Goal: Information Seeking & Learning: Understand process/instructions

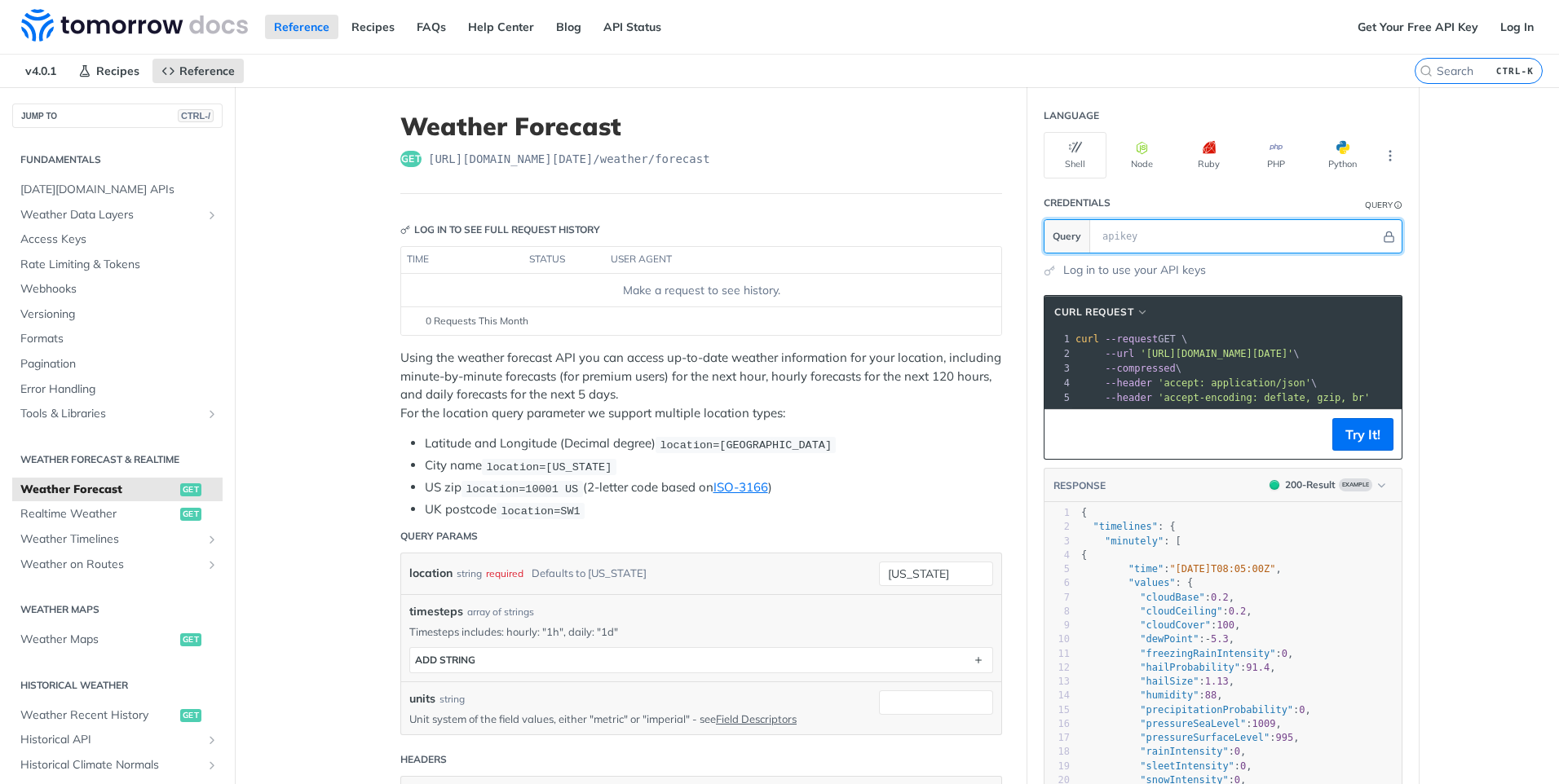
click at [1135, 231] on input "text" at bounding box center [1237, 236] width 286 height 32
click at [947, 476] on ul "Latitude and Longitude (Decimal degree) location=42.3478, -71.0466 City name lo…" at bounding box center [701, 477] width 601 height 85
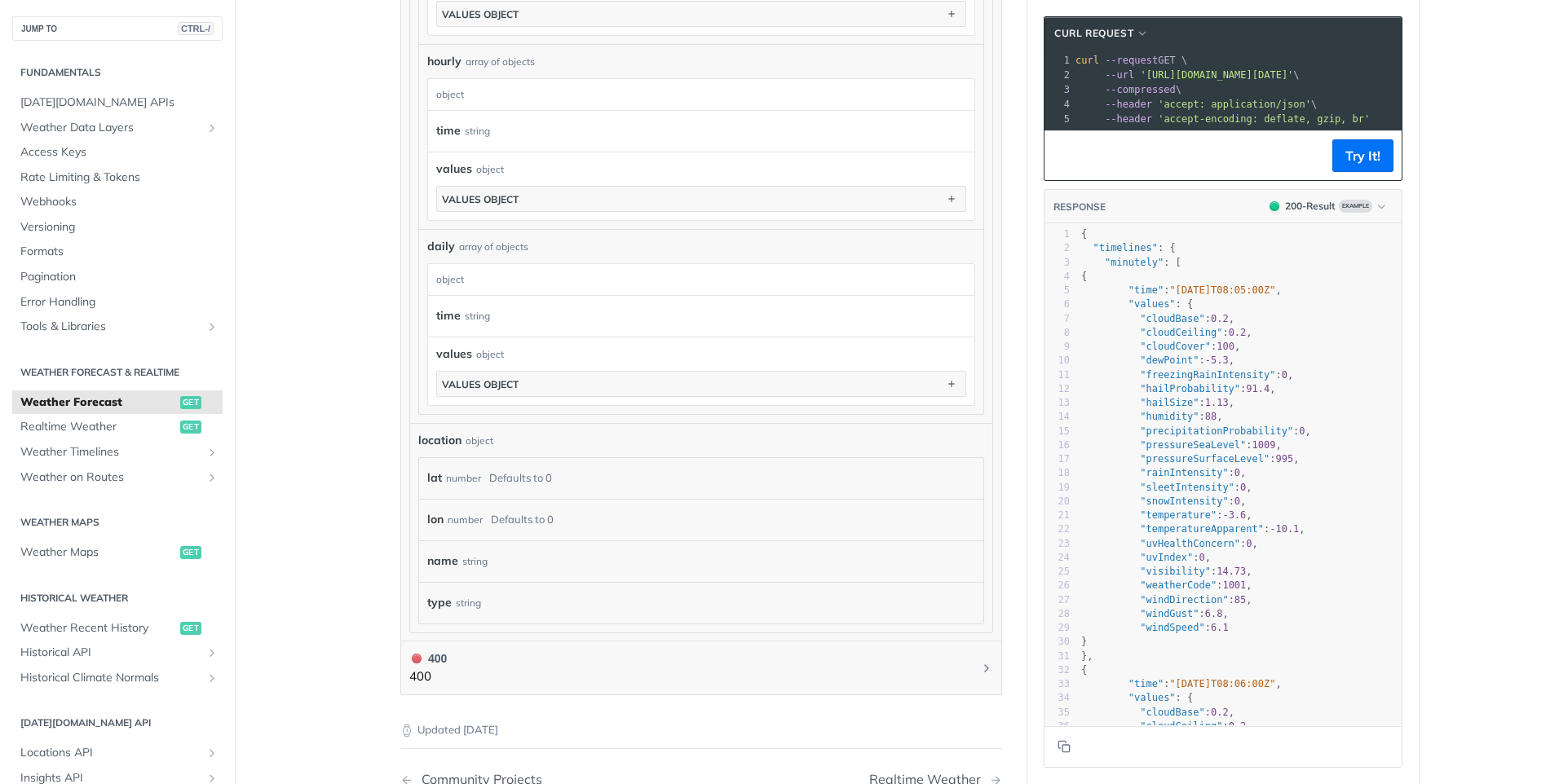
scroll to position [1622, 0]
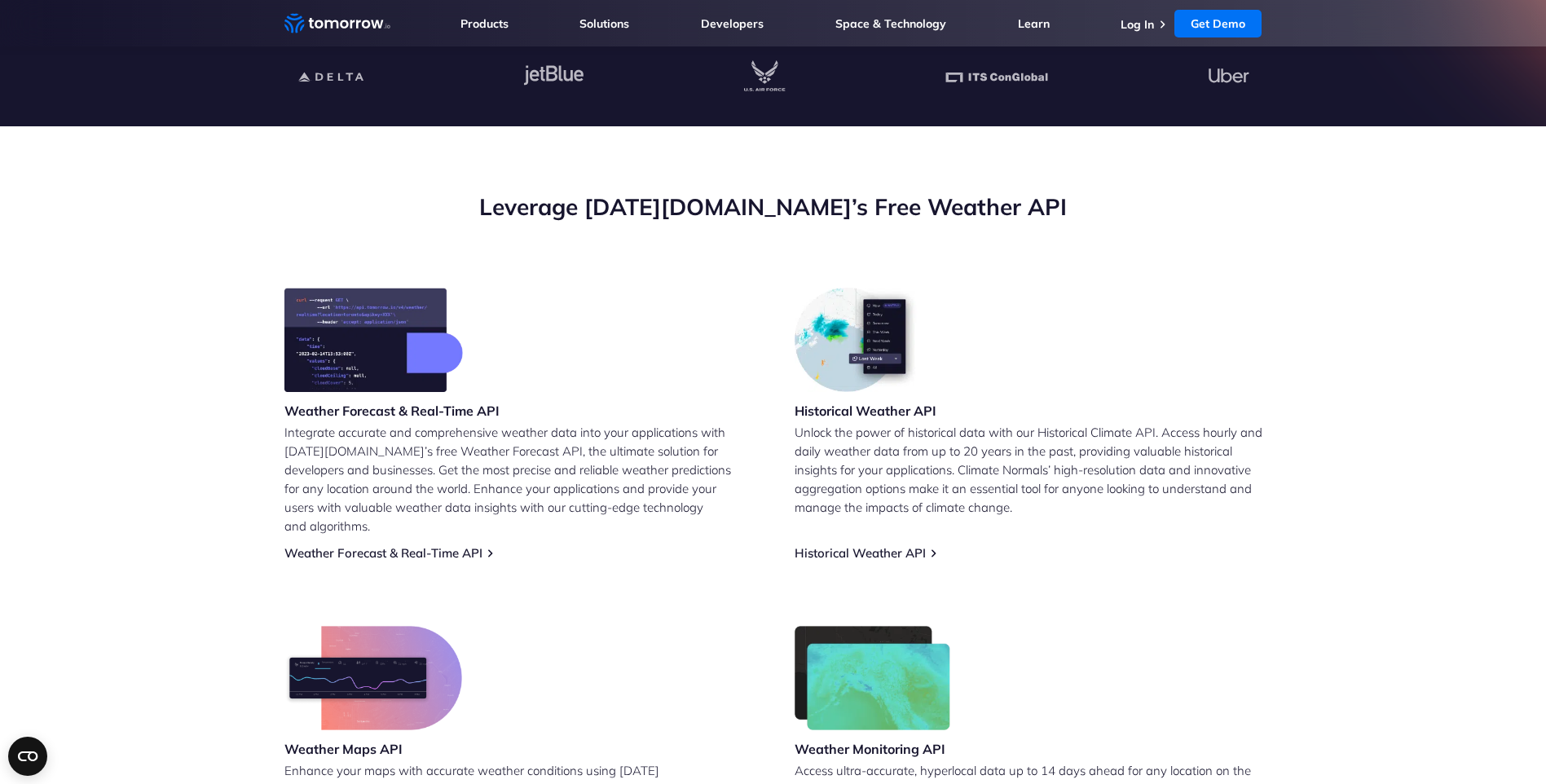
scroll to position [652, 0]
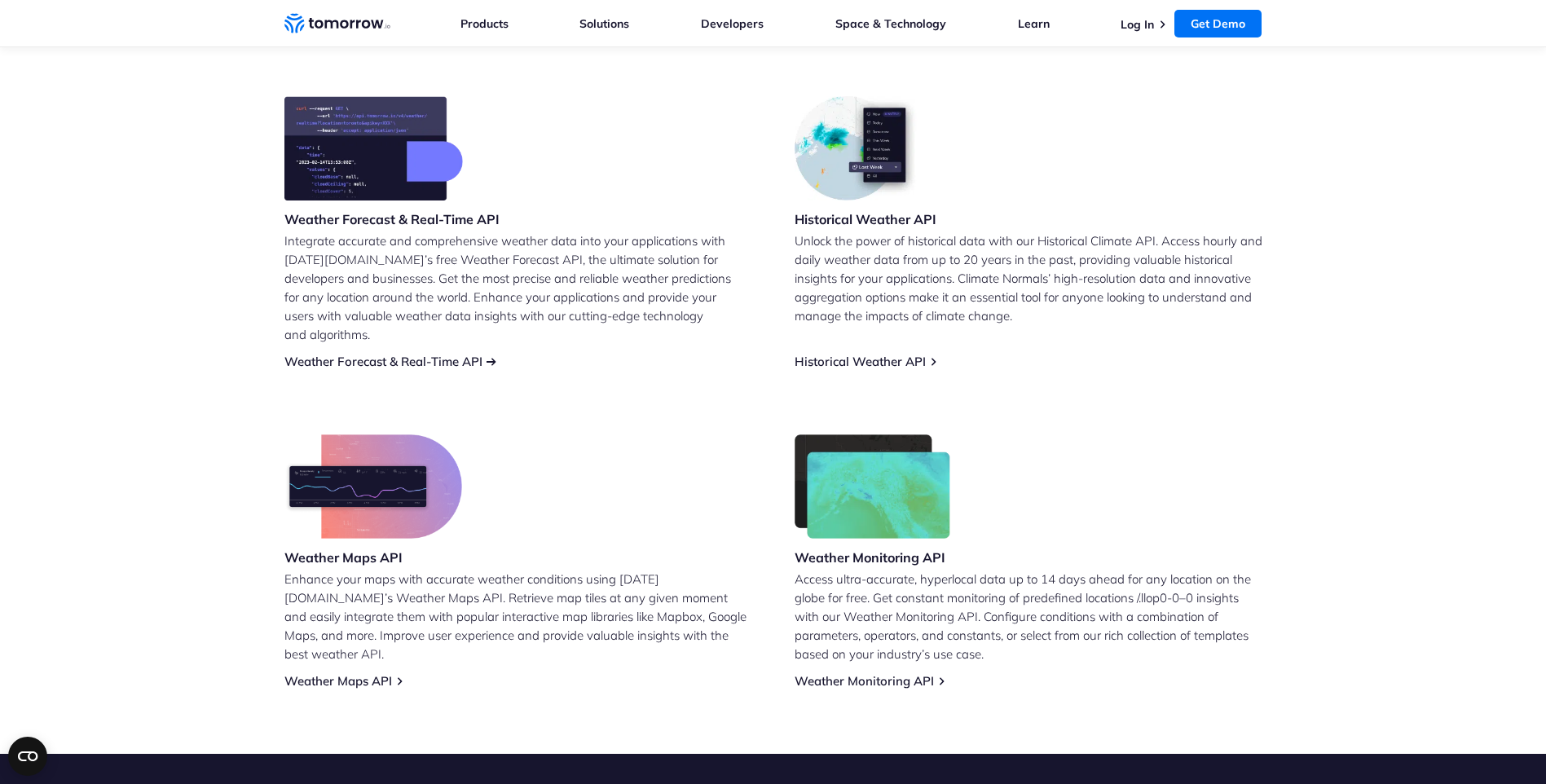
click at [370, 353] on link "Weather Forecast & Real-Time API" at bounding box center [384, 360] width 198 height 15
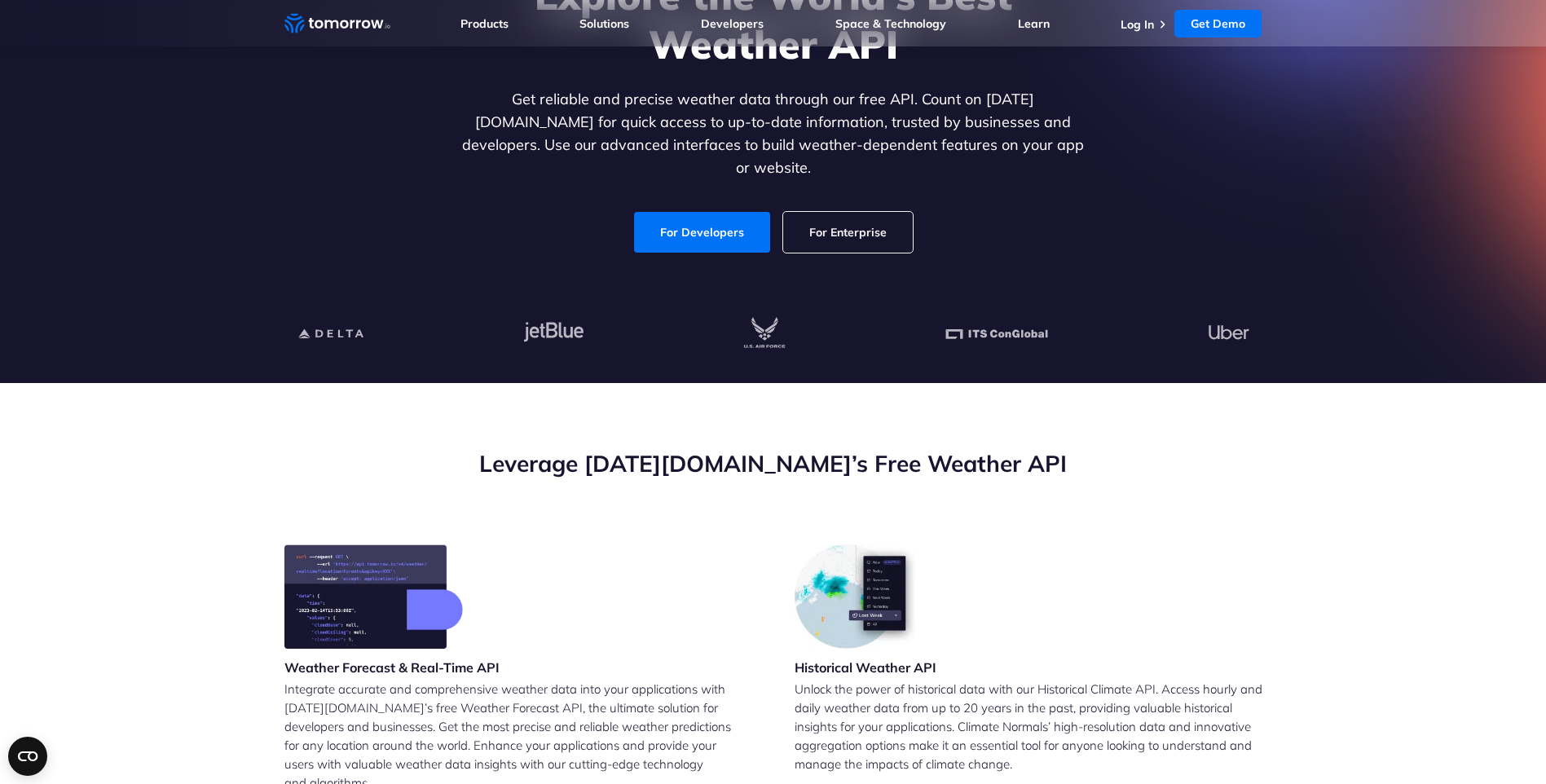
scroll to position [81, 0]
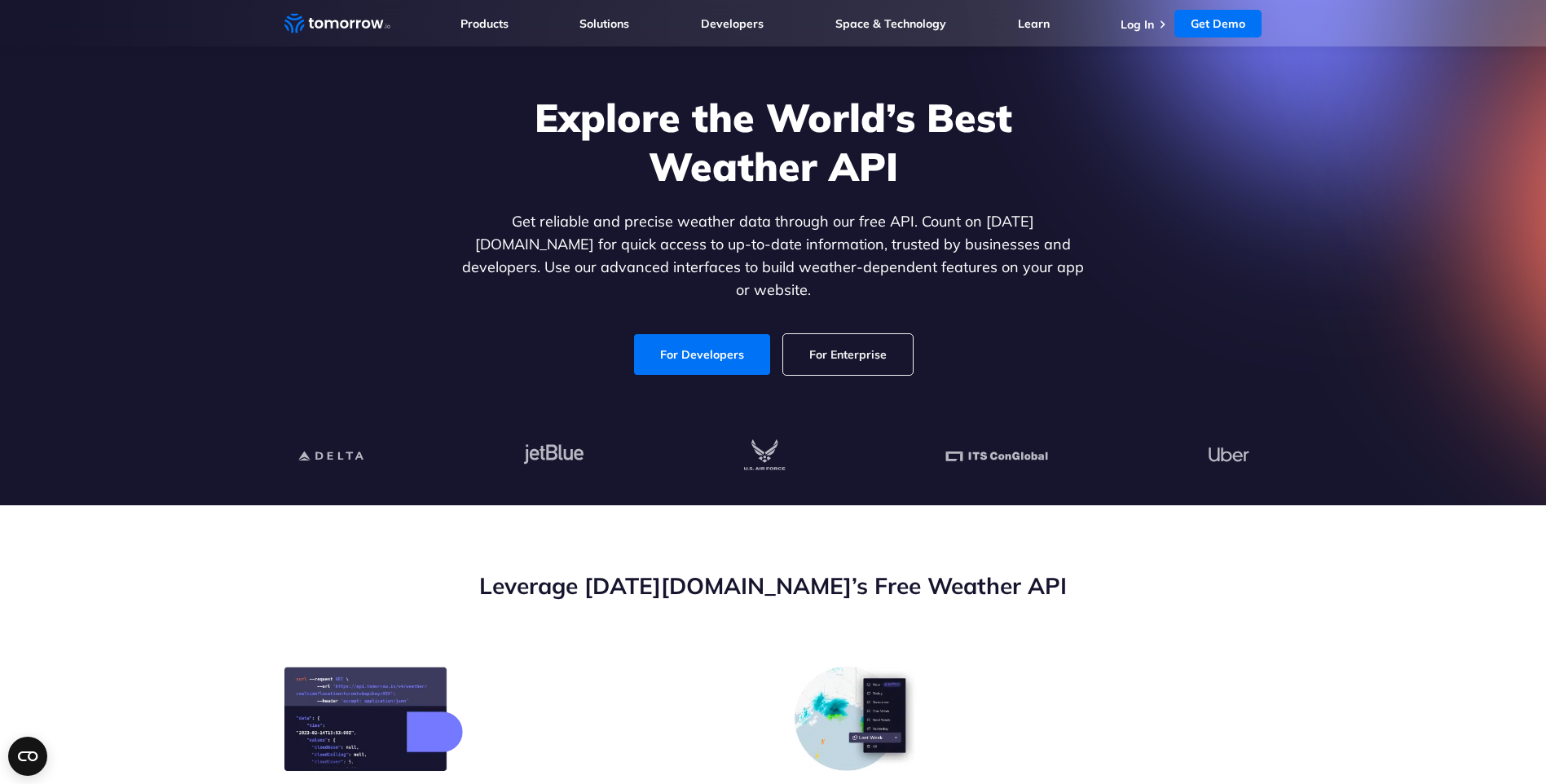
click at [831, 338] on link "For Enterprise" at bounding box center [848, 354] width 130 height 41
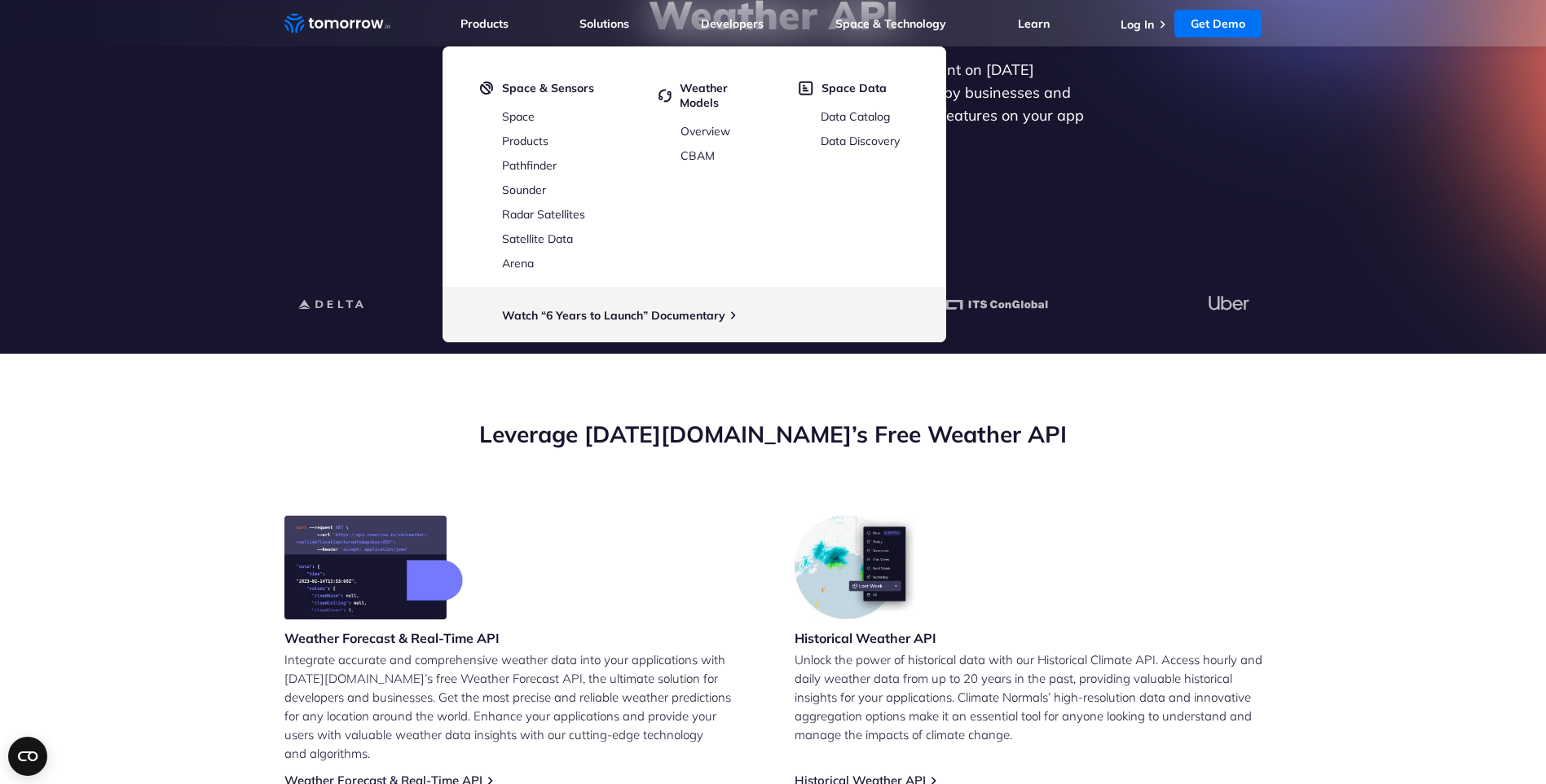
scroll to position [407, 0]
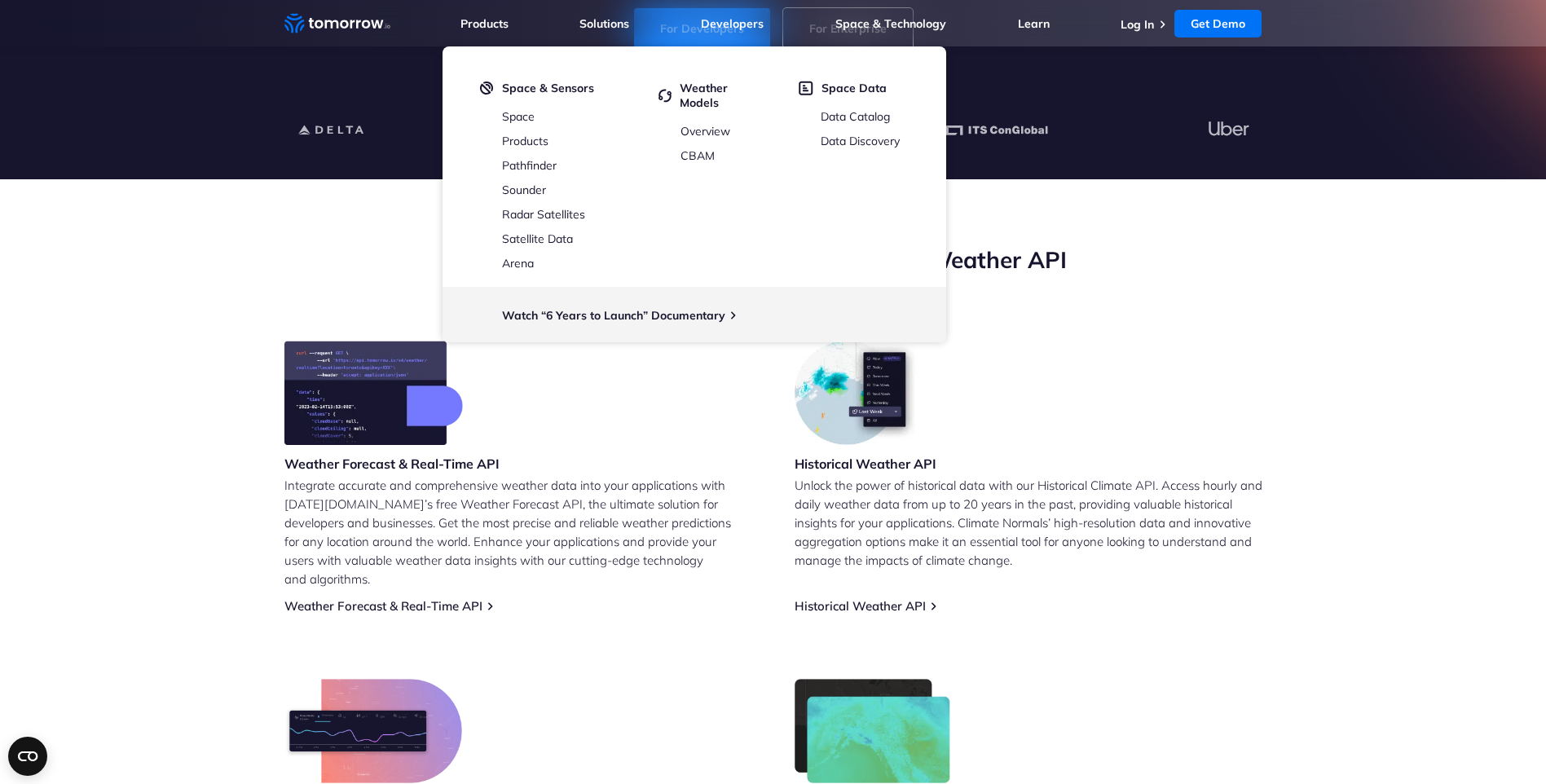
click at [1417, 375] on section "Leverage Tomorrow.io’s Free Weather API Weather Forecast & Real-Time API Integr…" at bounding box center [773, 588] width 1546 height 819
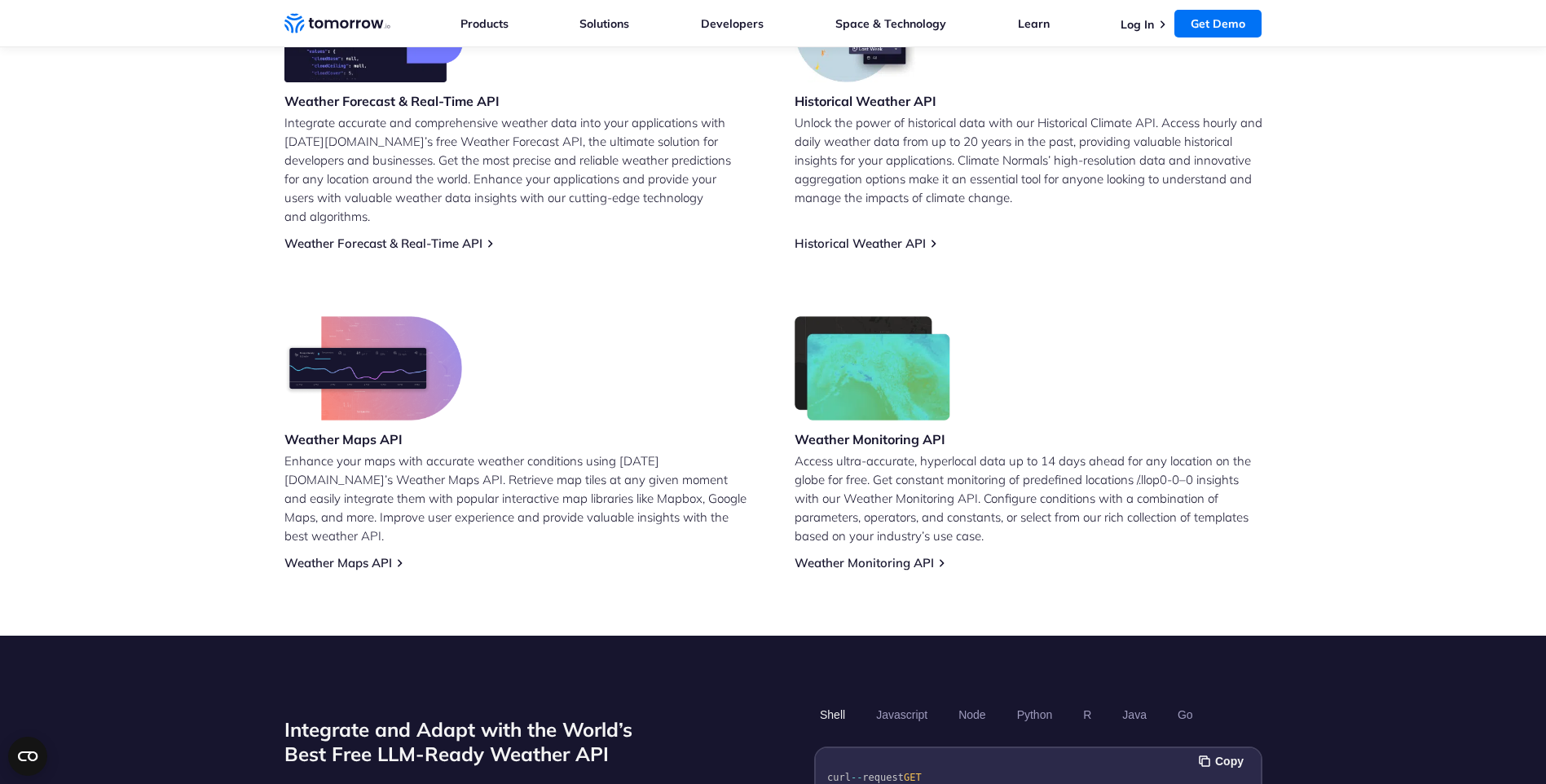
scroll to position [816, 0]
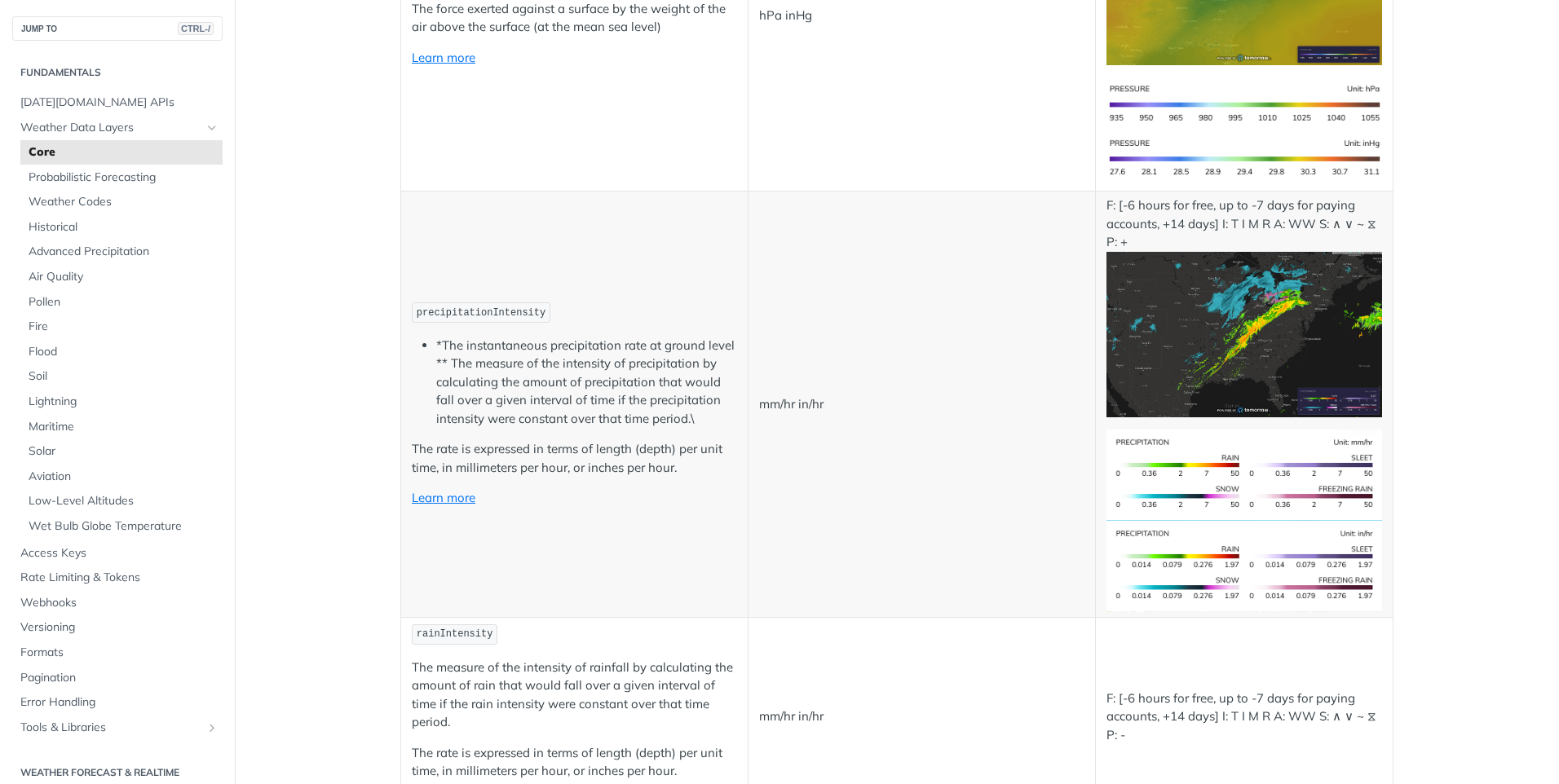
scroll to position [2727, 0]
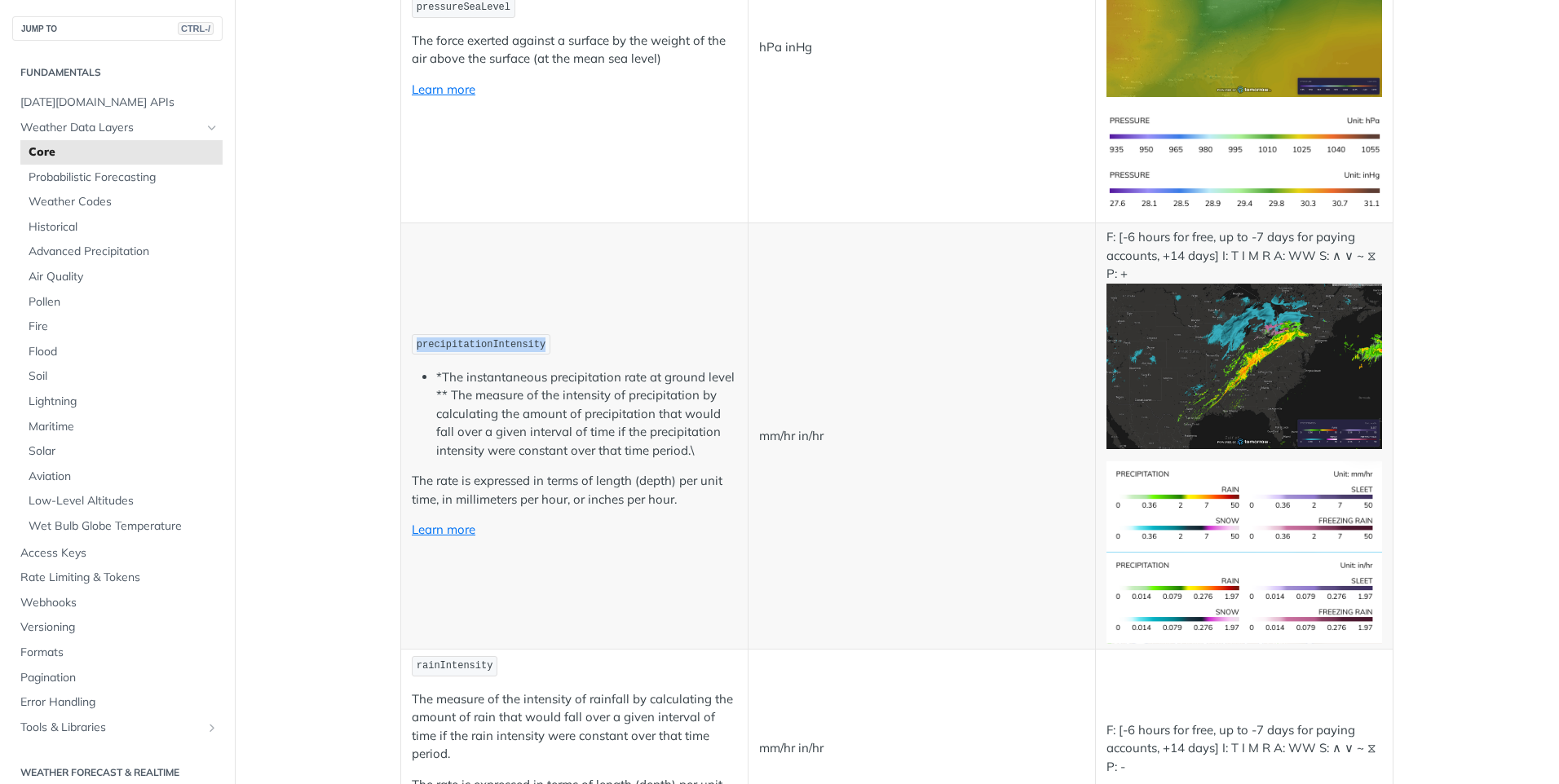
drag, startPoint x: 531, startPoint y: 345, endPoint x: 408, endPoint y: 353, distance: 123.3
click at [412, 353] on code "precipitationIntensity" at bounding box center [481, 344] width 139 height 21
copy span "precipitationIntensity"
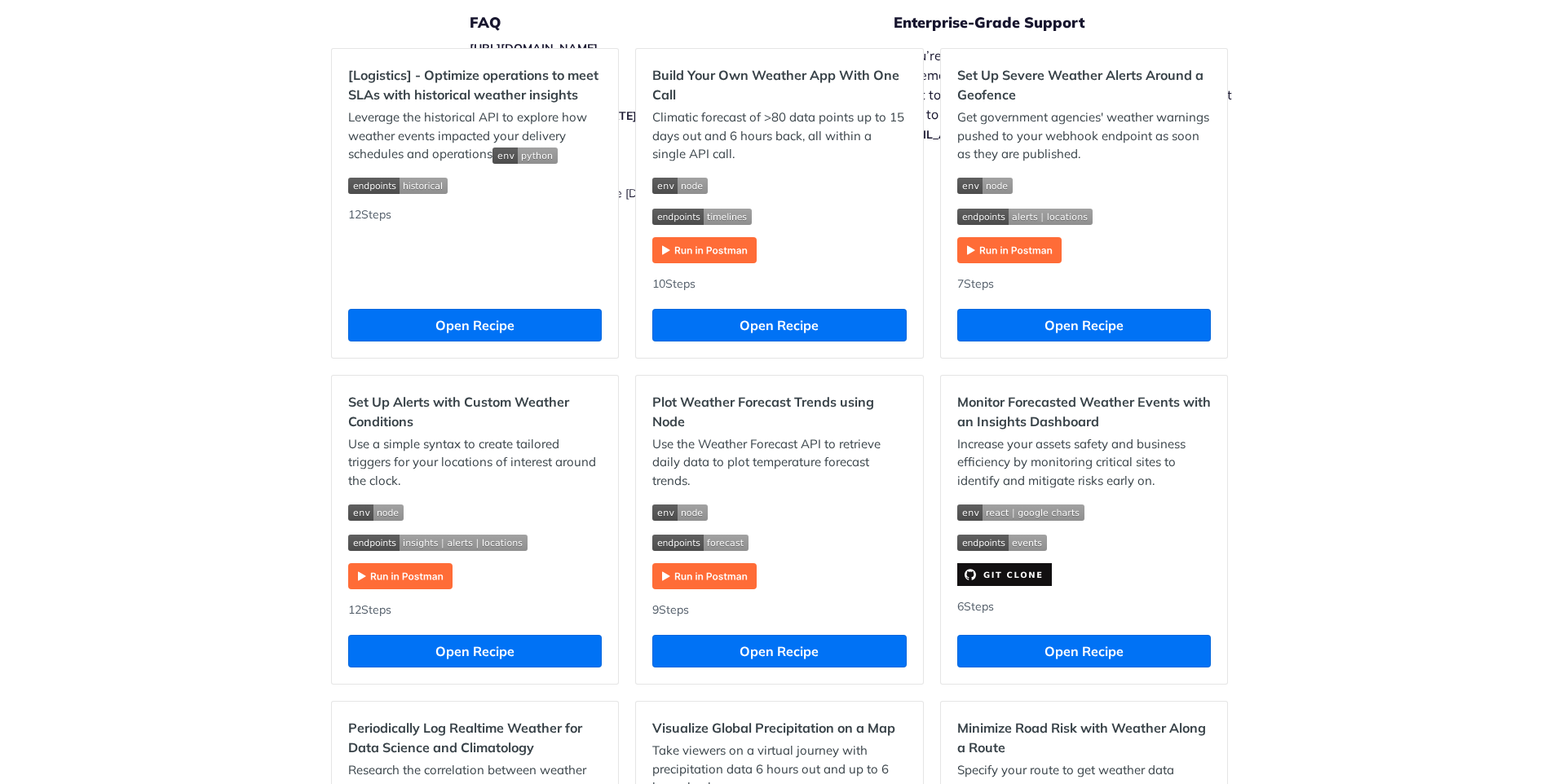
scroll to position [489, 0]
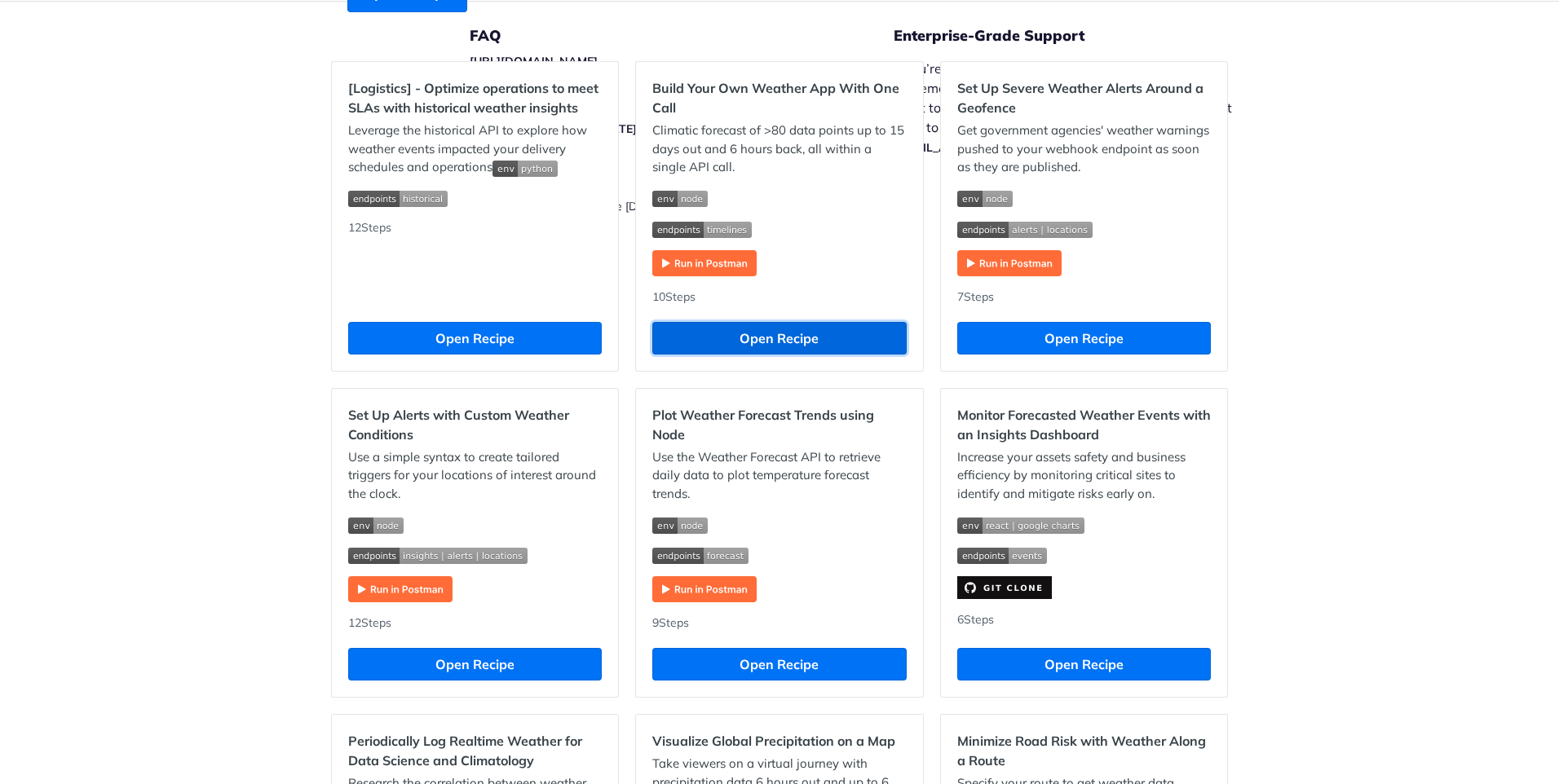
click at [814, 324] on button "Open Recipe" at bounding box center [778, 338] width 253 height 32
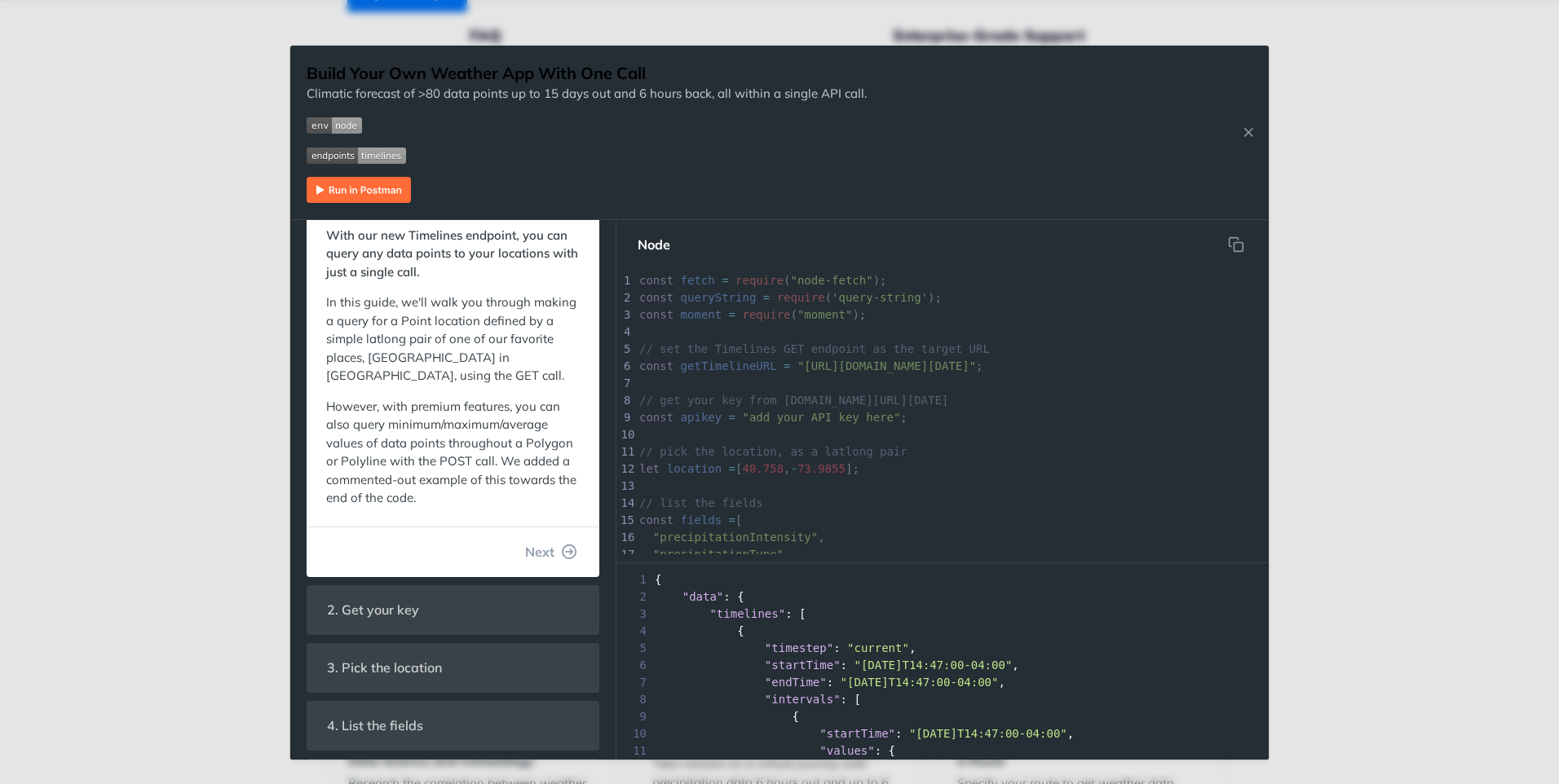
scroll to position [81, 0]
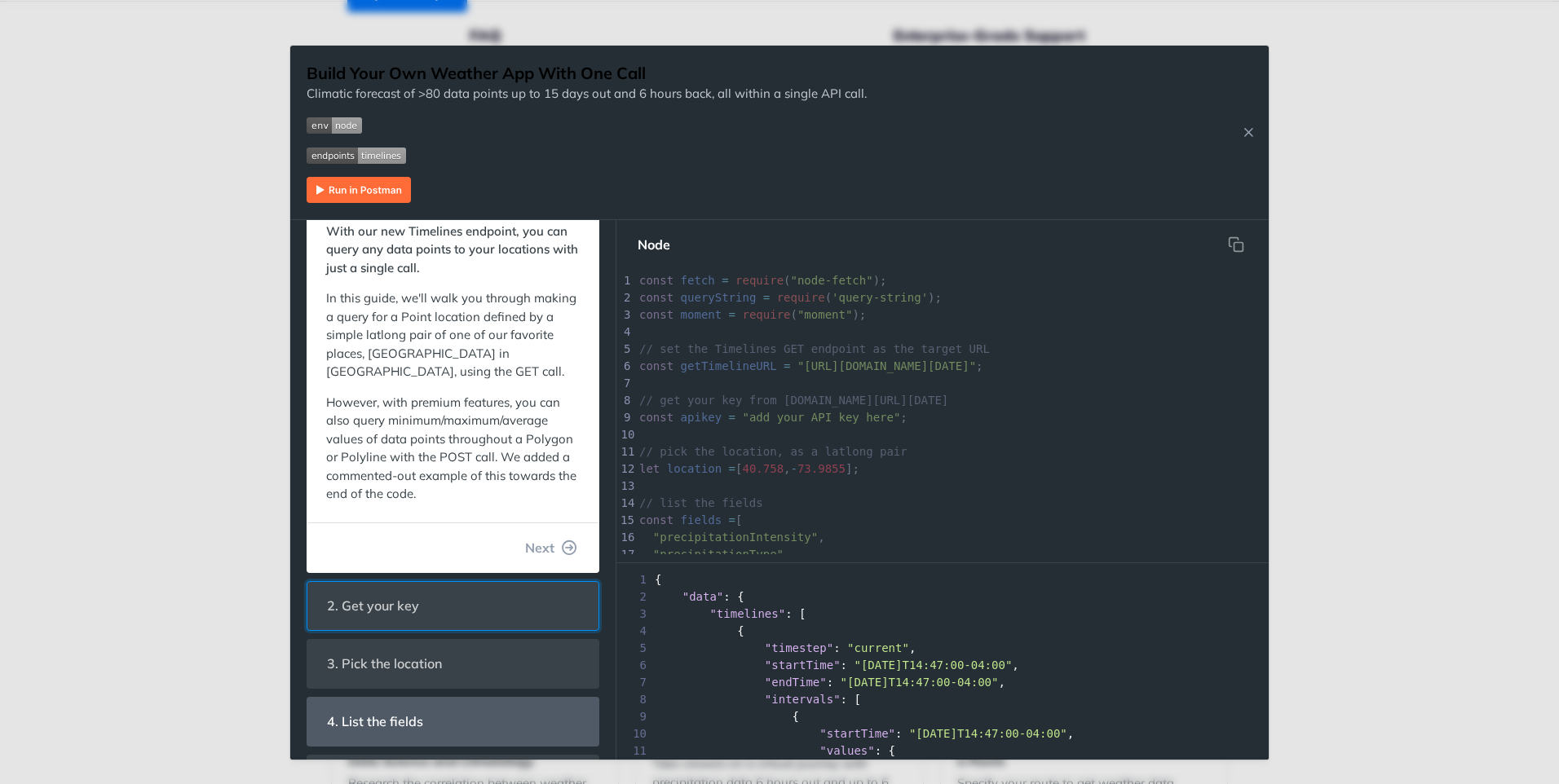
drag, startPoint x: 396, startPoint y: 603, endPoint x: 501, endPoint y: 489, distance: 155.0
click at [396, 603] on span "2. Get your key" at bounding box center [373, 606] width 115 height 32
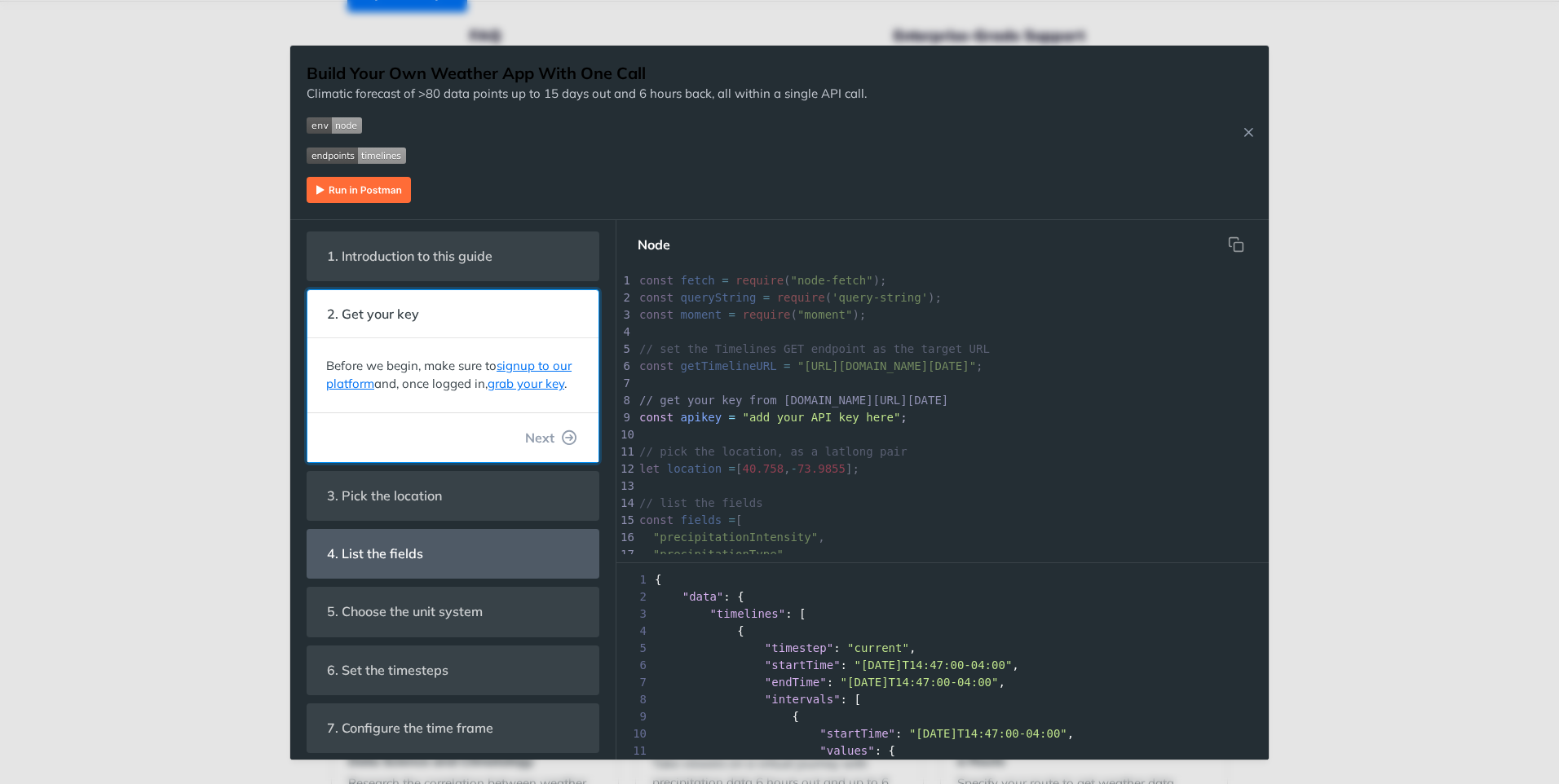
scroll to position [0, 0]
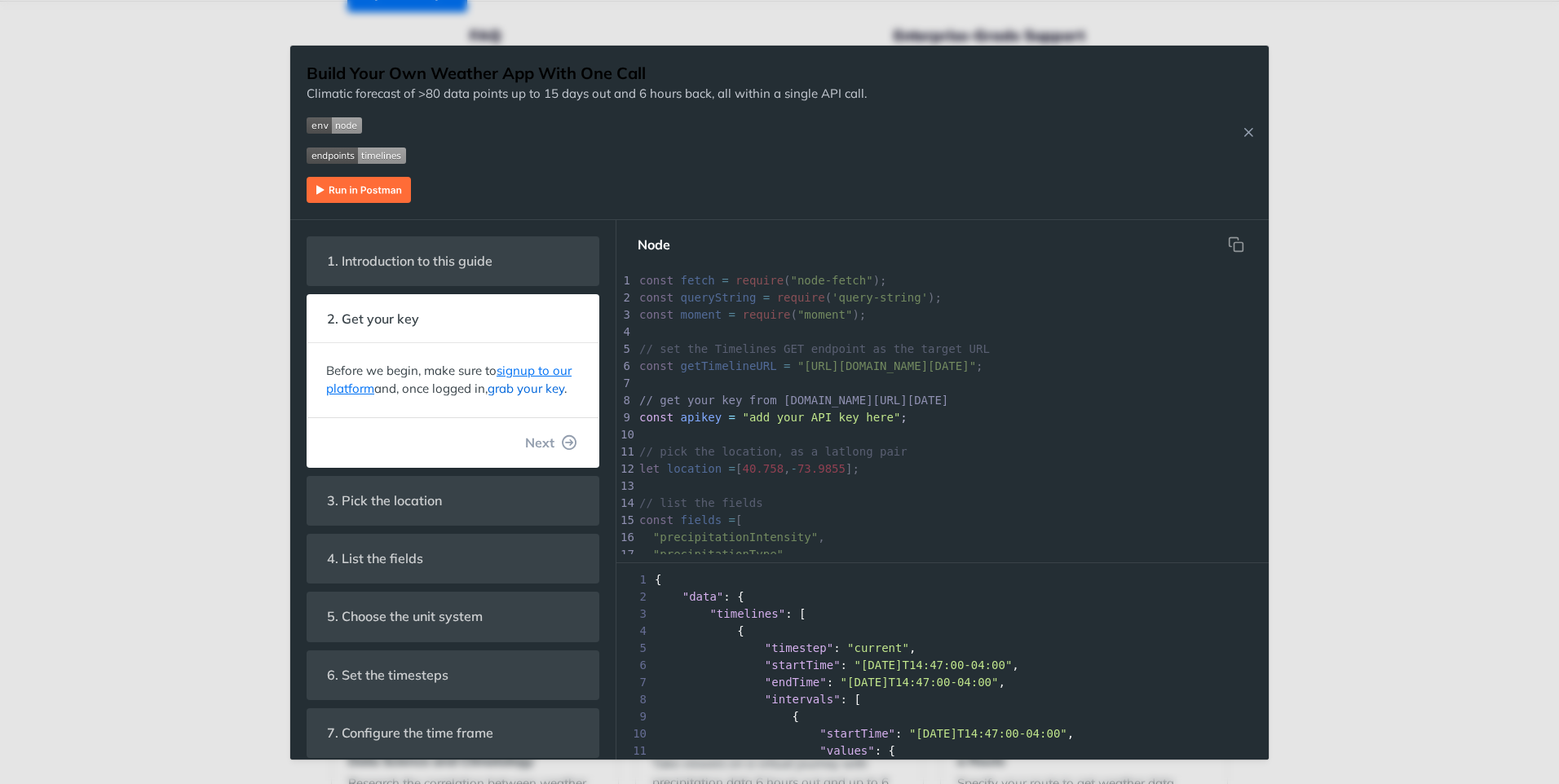
click at [524, 387] on link "grab your key" at bounding box center [526, 387] width 77 height 15
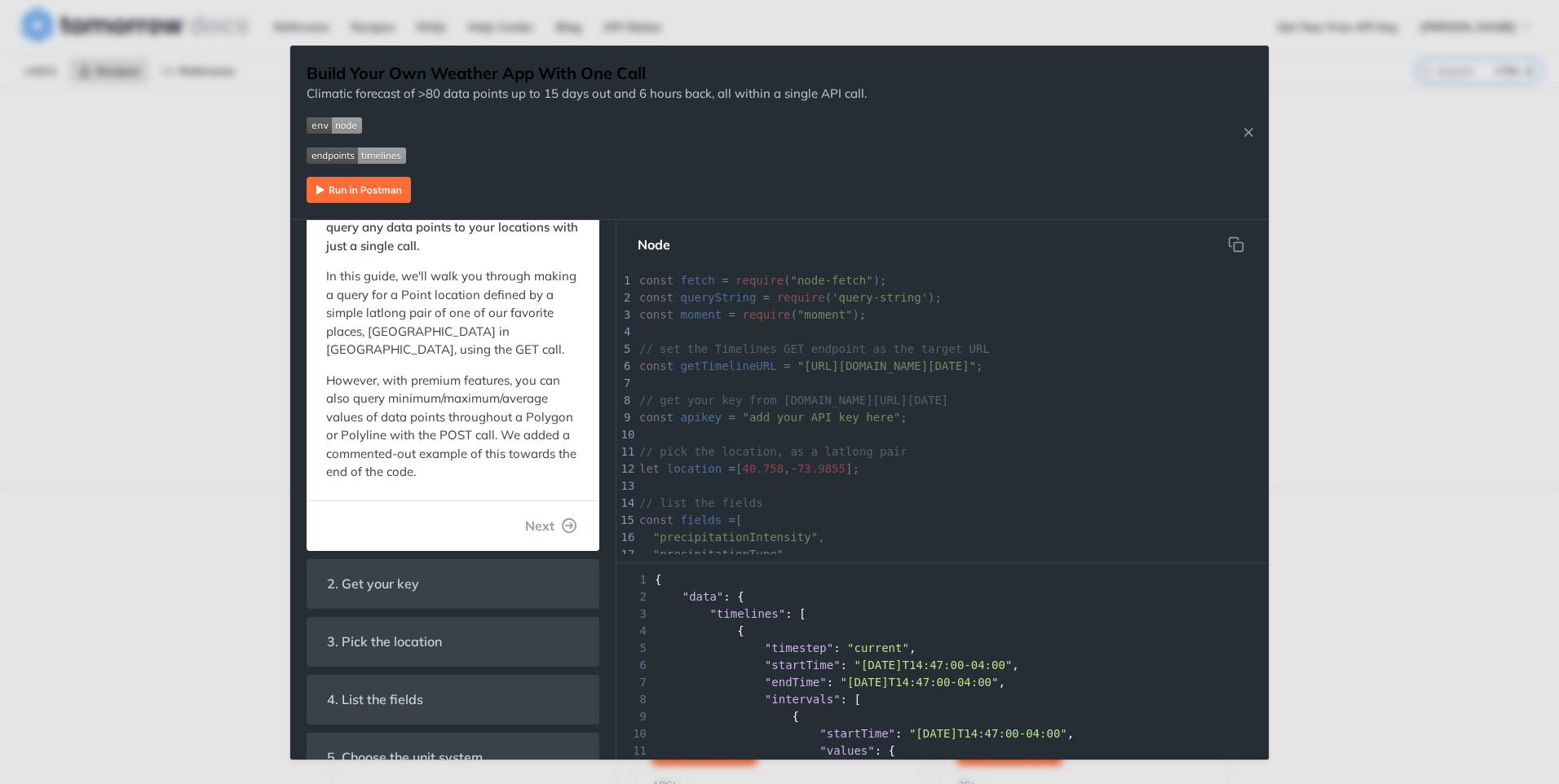
scroll to position [163, 0]
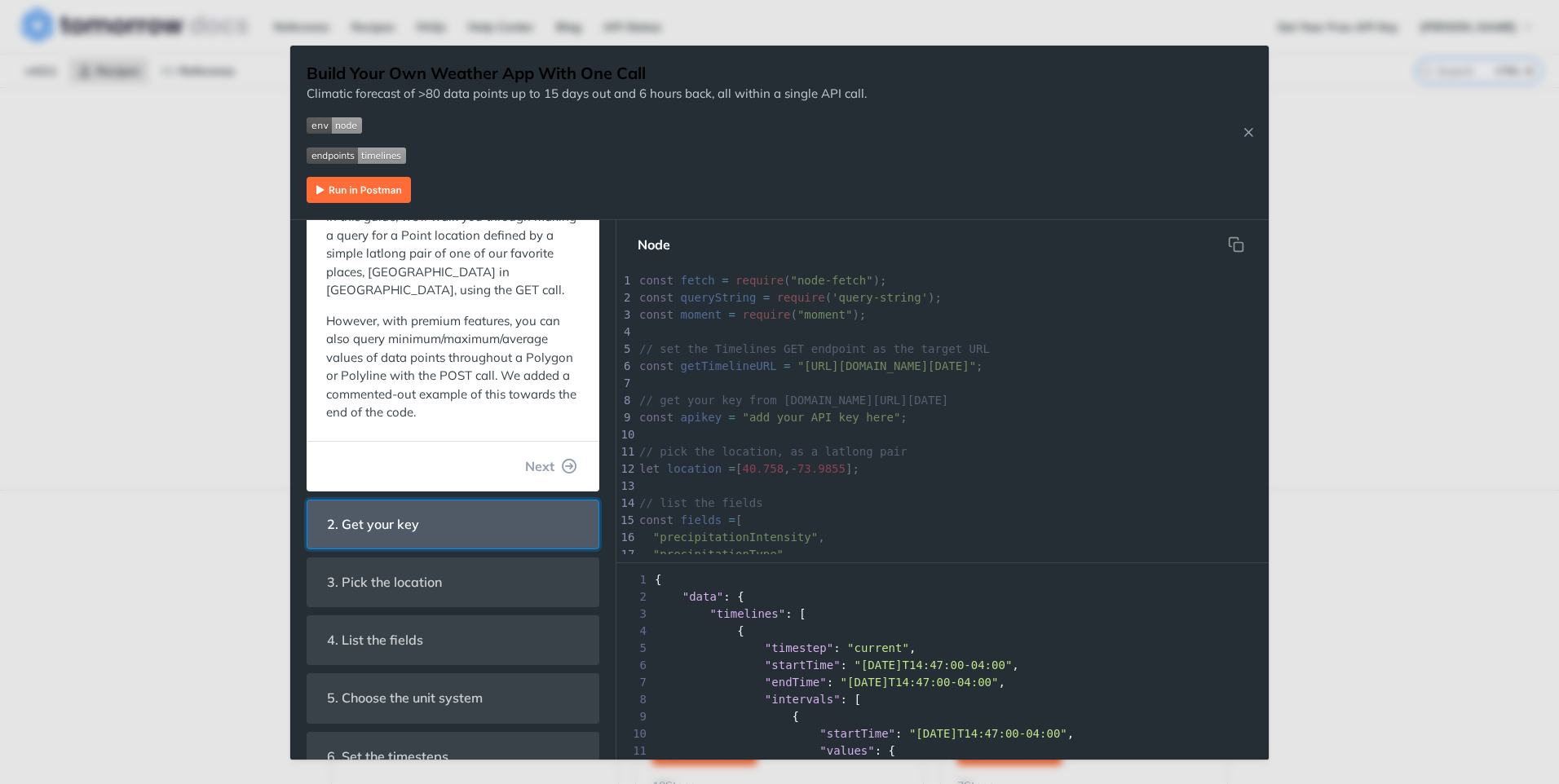
click at [480, 525] on header "2. Get your key" at bounding box center [453, 524] width 291 height 48
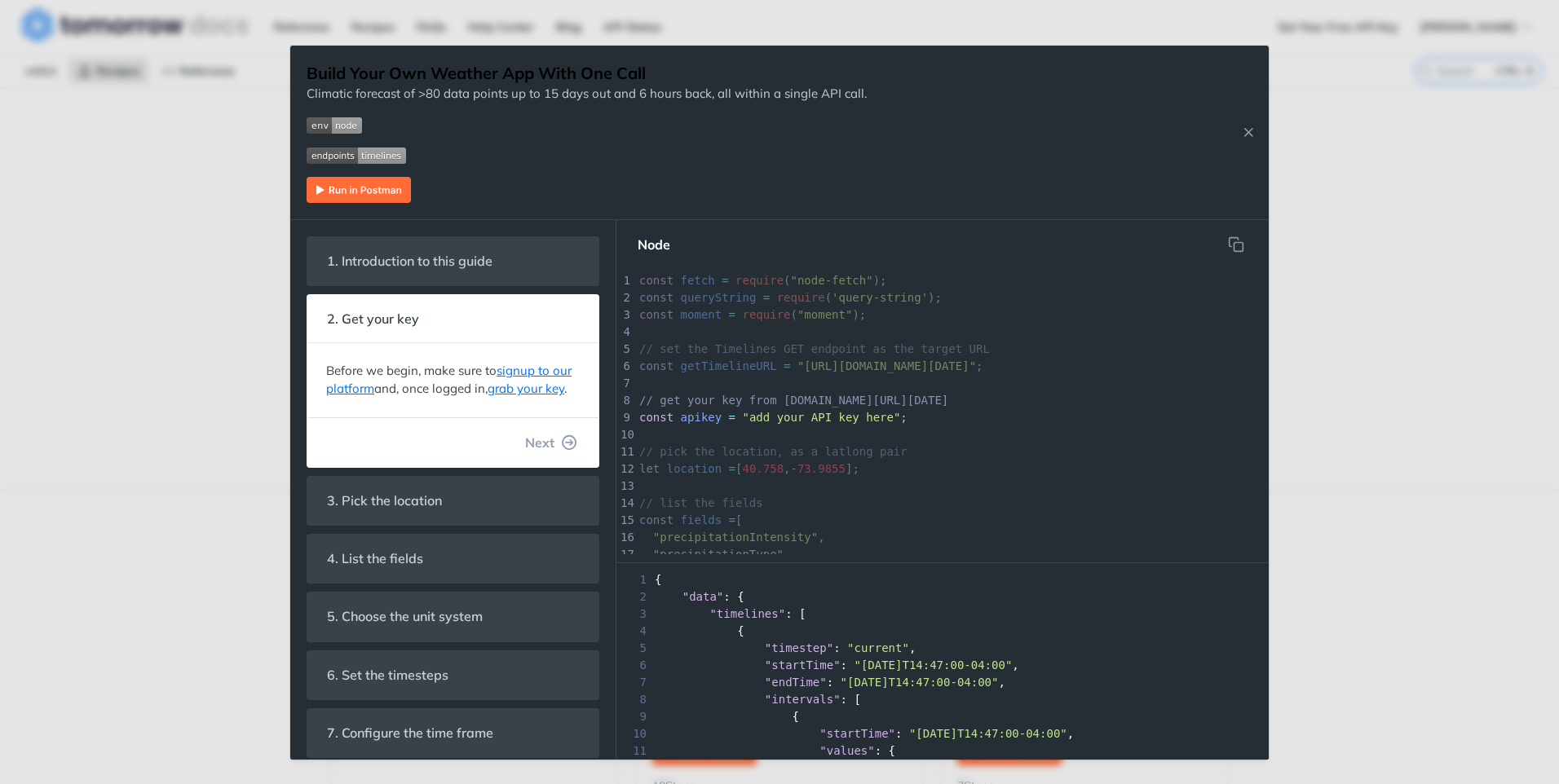
scroll to position [5, 0]
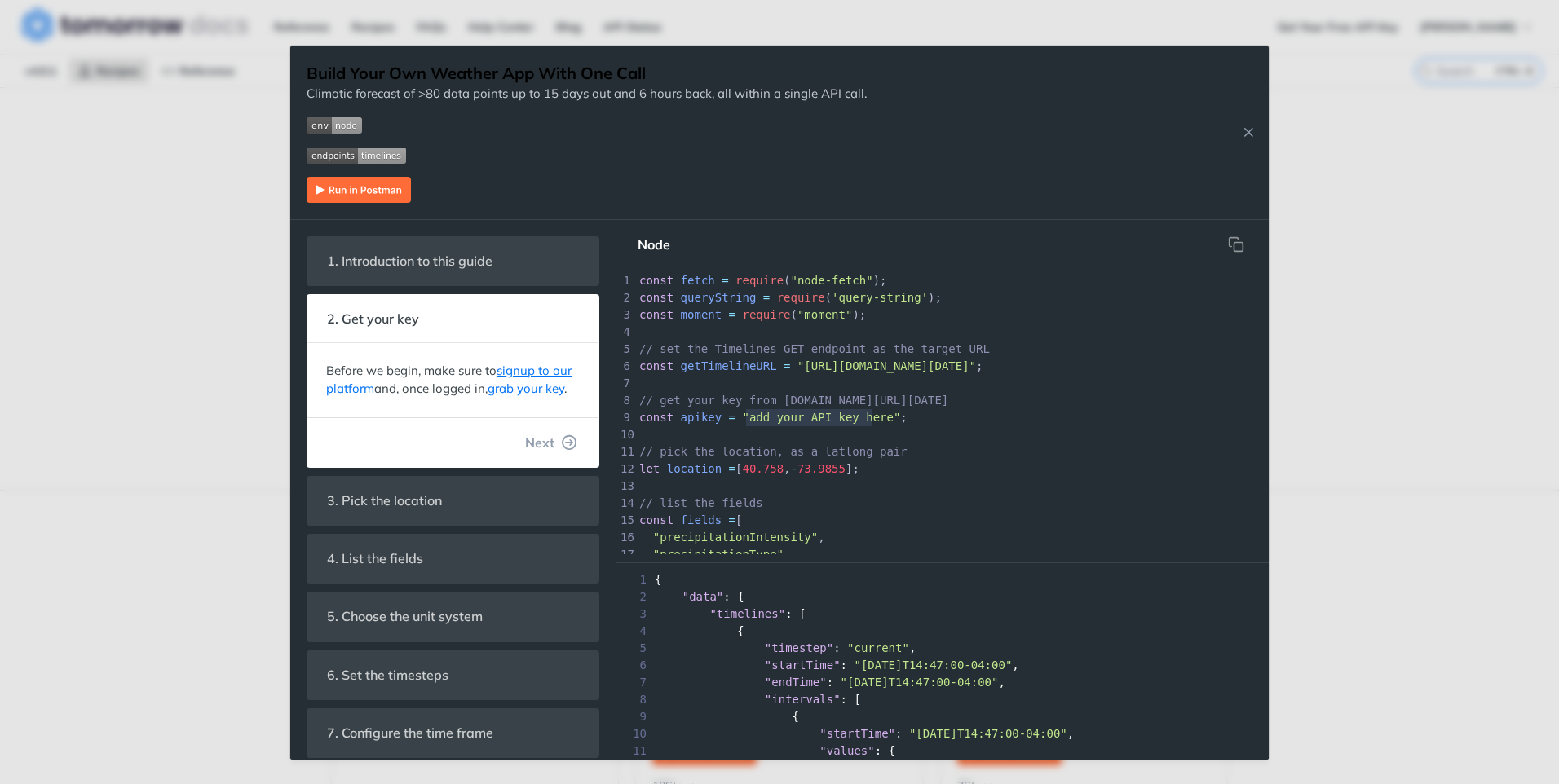
type textarea "add your API key here"
drag, startPoint x: 873, startPoint y: 421, endPoint x: 740, endPoint y: 422, distance: 133.0
click at [742, 422] on span ""add your API key here"" at bounding box center [821, 417] width 158 height 13
paste textarea
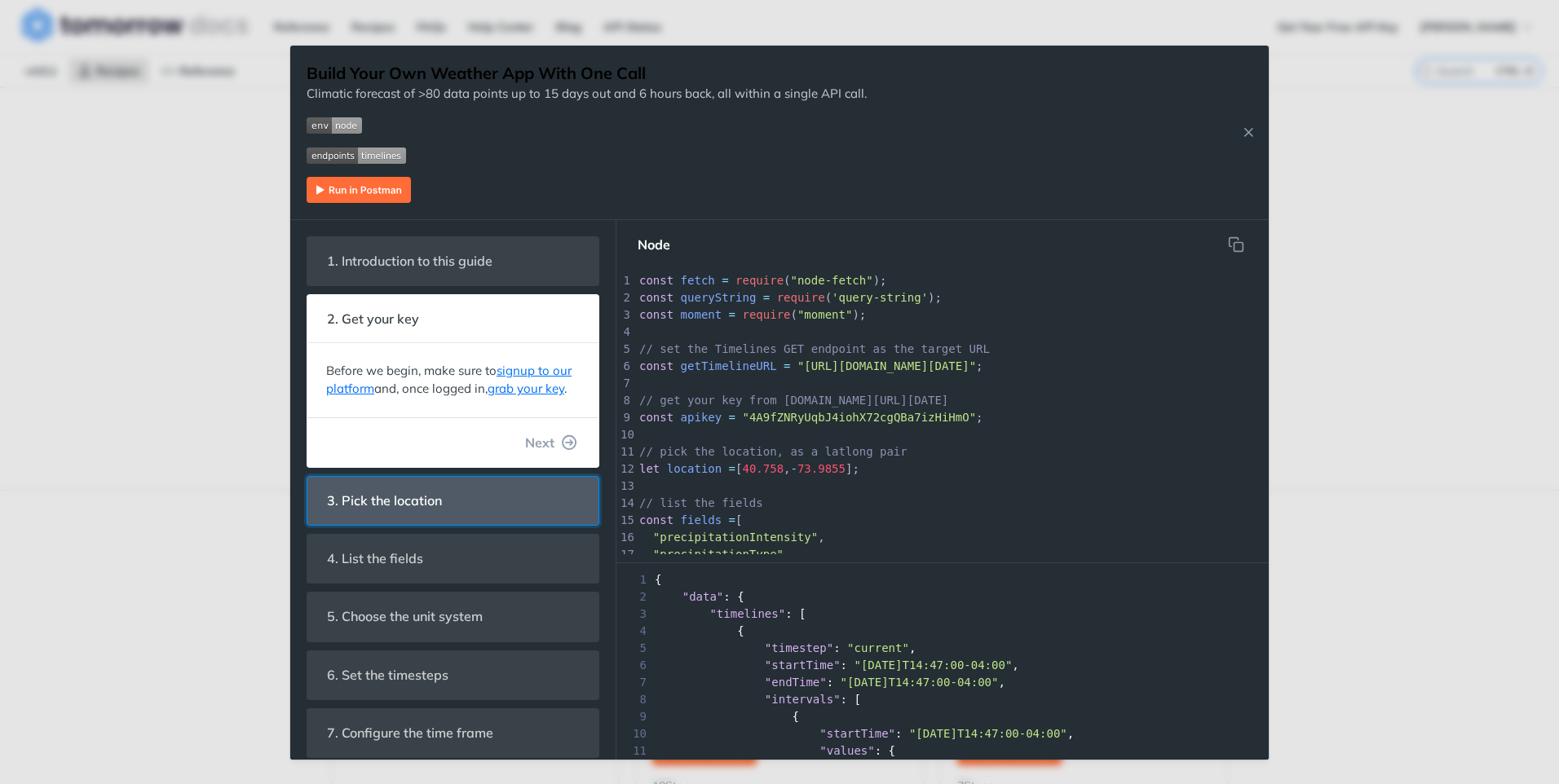
click at [406, 516] on span "3. Pick the location" at bounding box center [384, 500] width 138 height 32
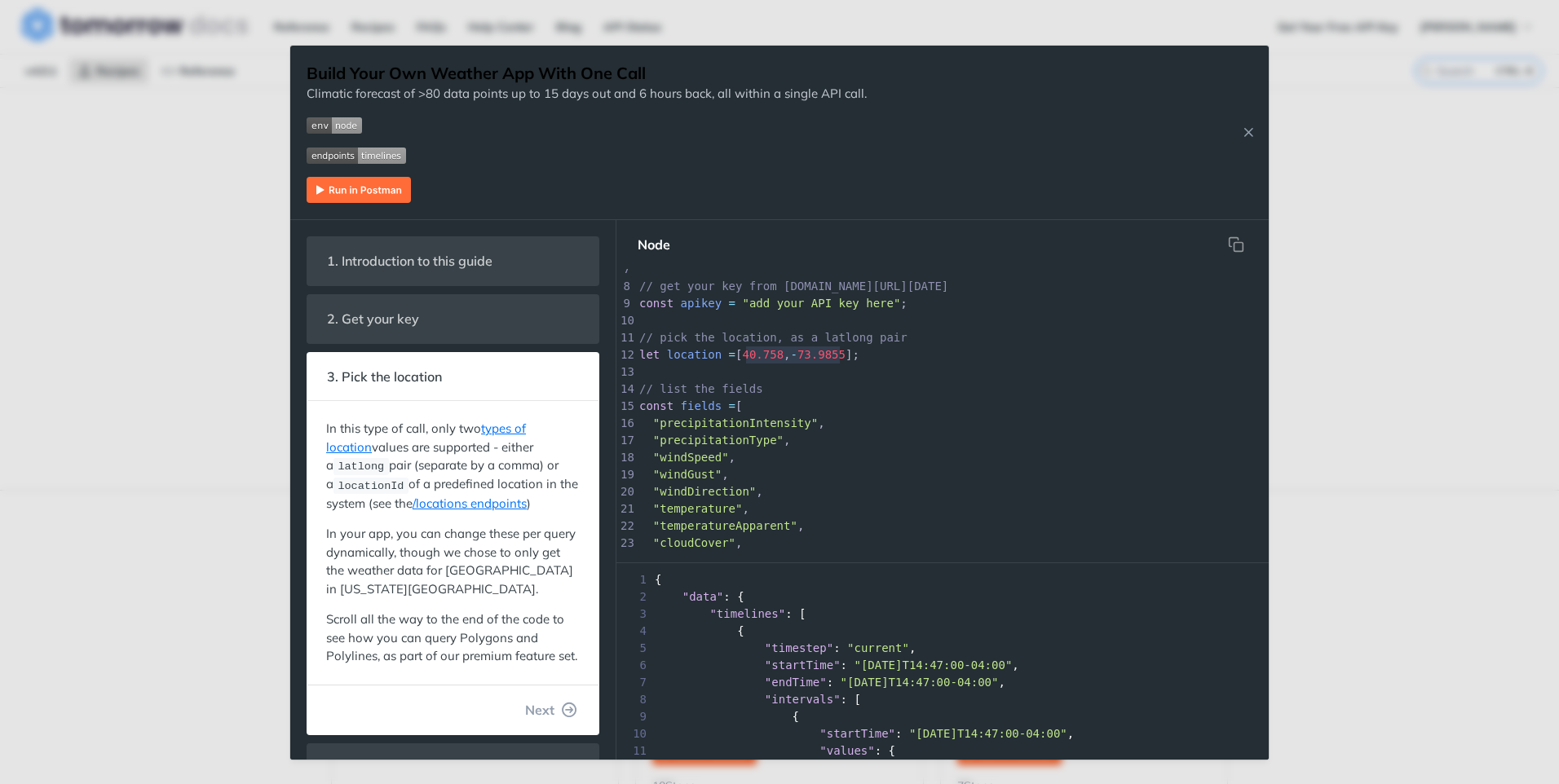
type textarea "40.758, -73.9855"
drag, startPoint x: 838, startPoint y: 353, endPoint x: 742, endPoint y: 351, distance: 96.0
click at [742, 351] on span "let location = [ 40.758 , - 73.9855 ];" at bounding box center [749, 354] width 220 height 13
paste textarea
click at [899, 352] on pre "let location = [ 36.125495 , - 86.680577 ];" at bounding box center [1010, 354] width 749 height 17
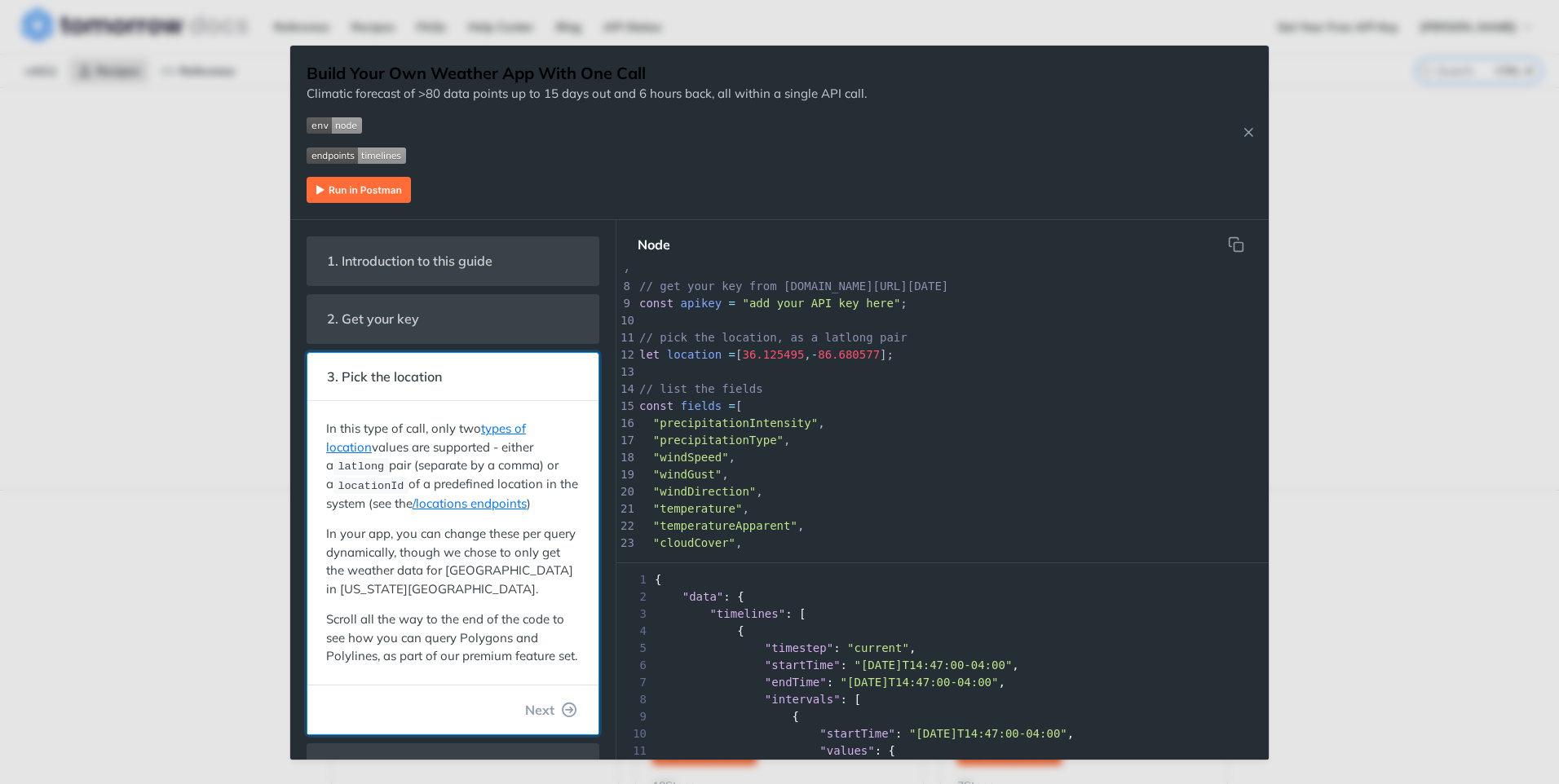
click at [458, 375] on header "3. Pick the location" at bounding box center [453, 377] width 291 height 48
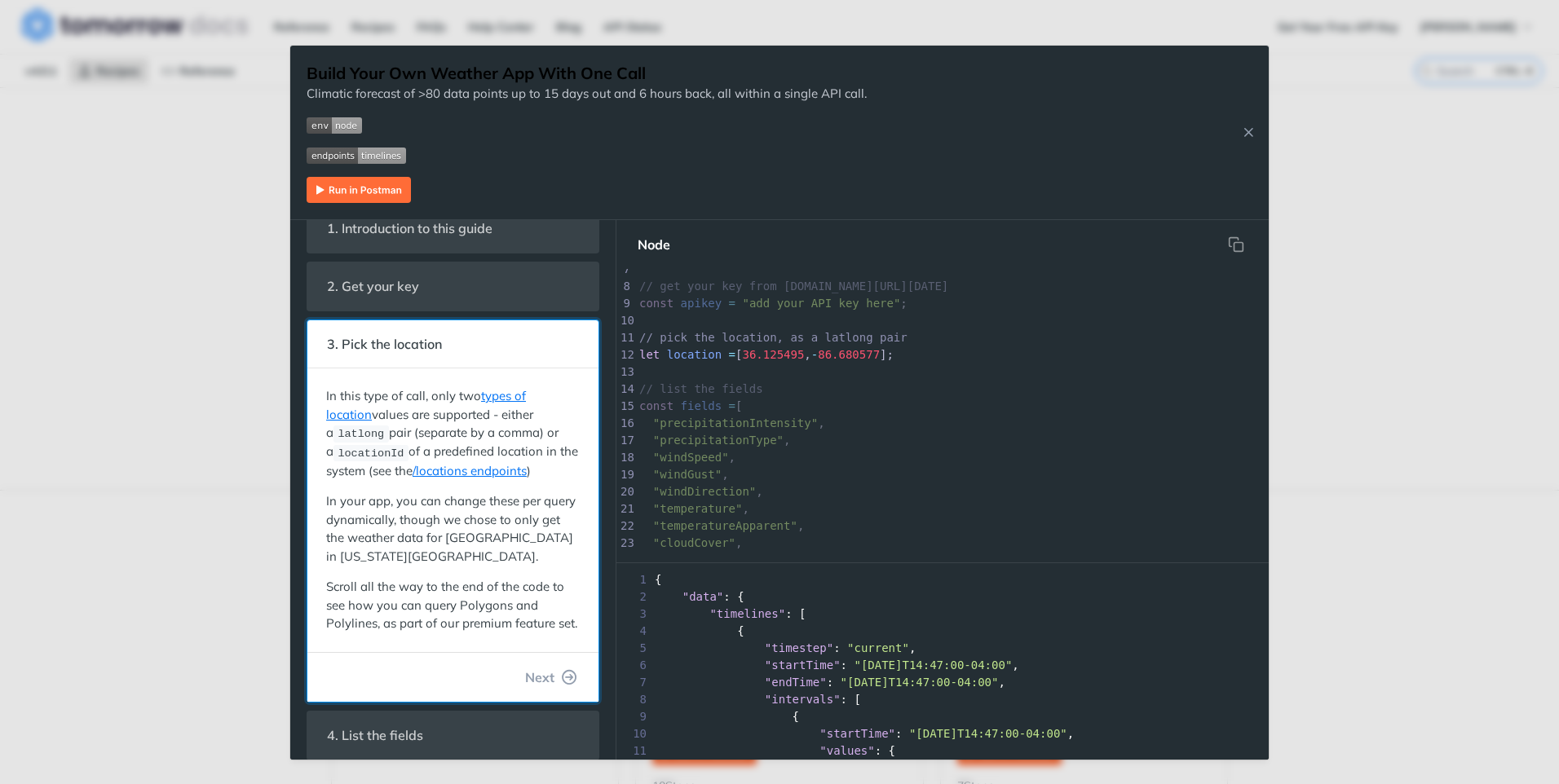
scroll to position [163, 0]
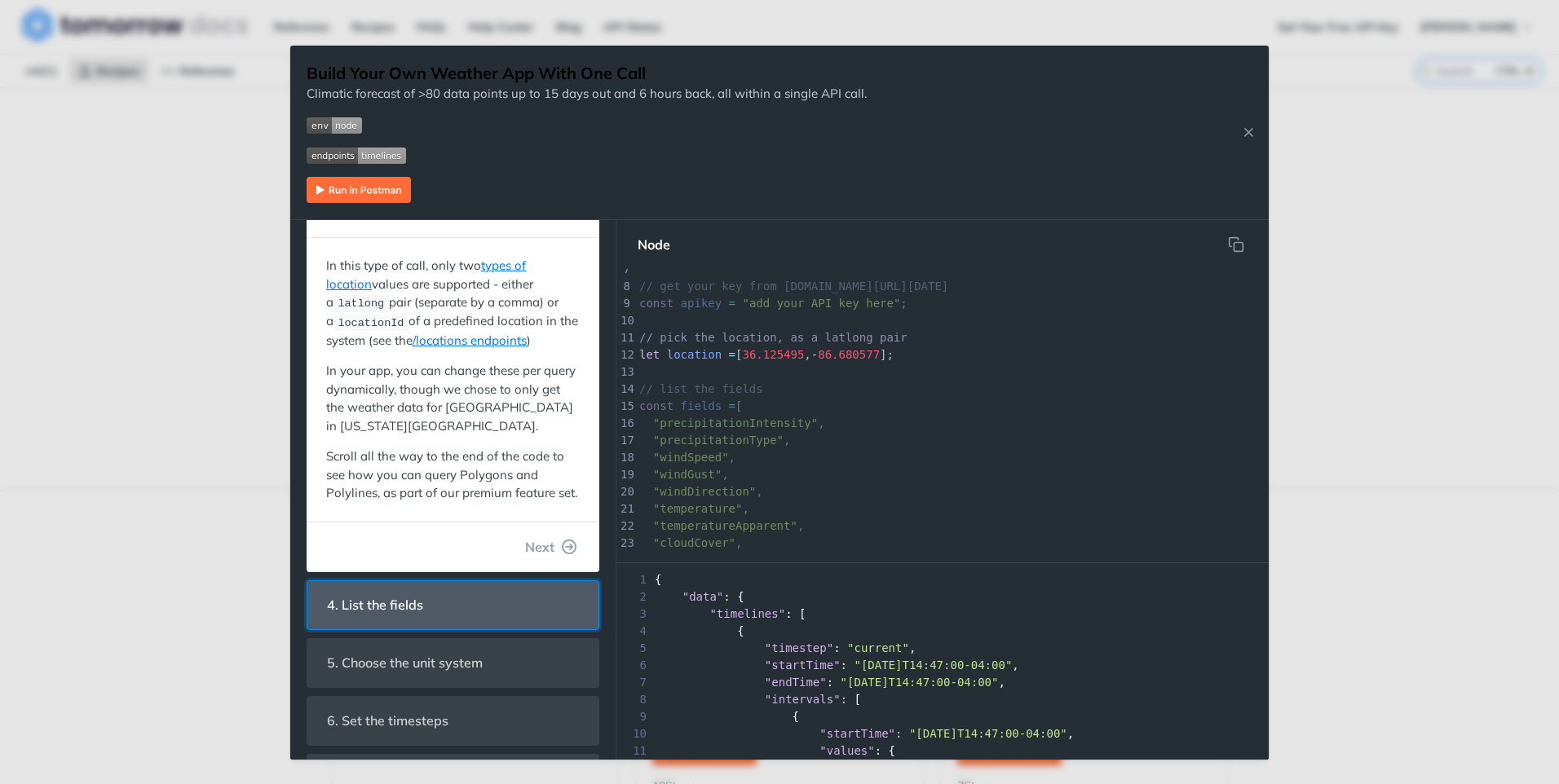
click at [454, 627] on header "4. List the fields" at bounding box center [453, 605] width 291 height 48
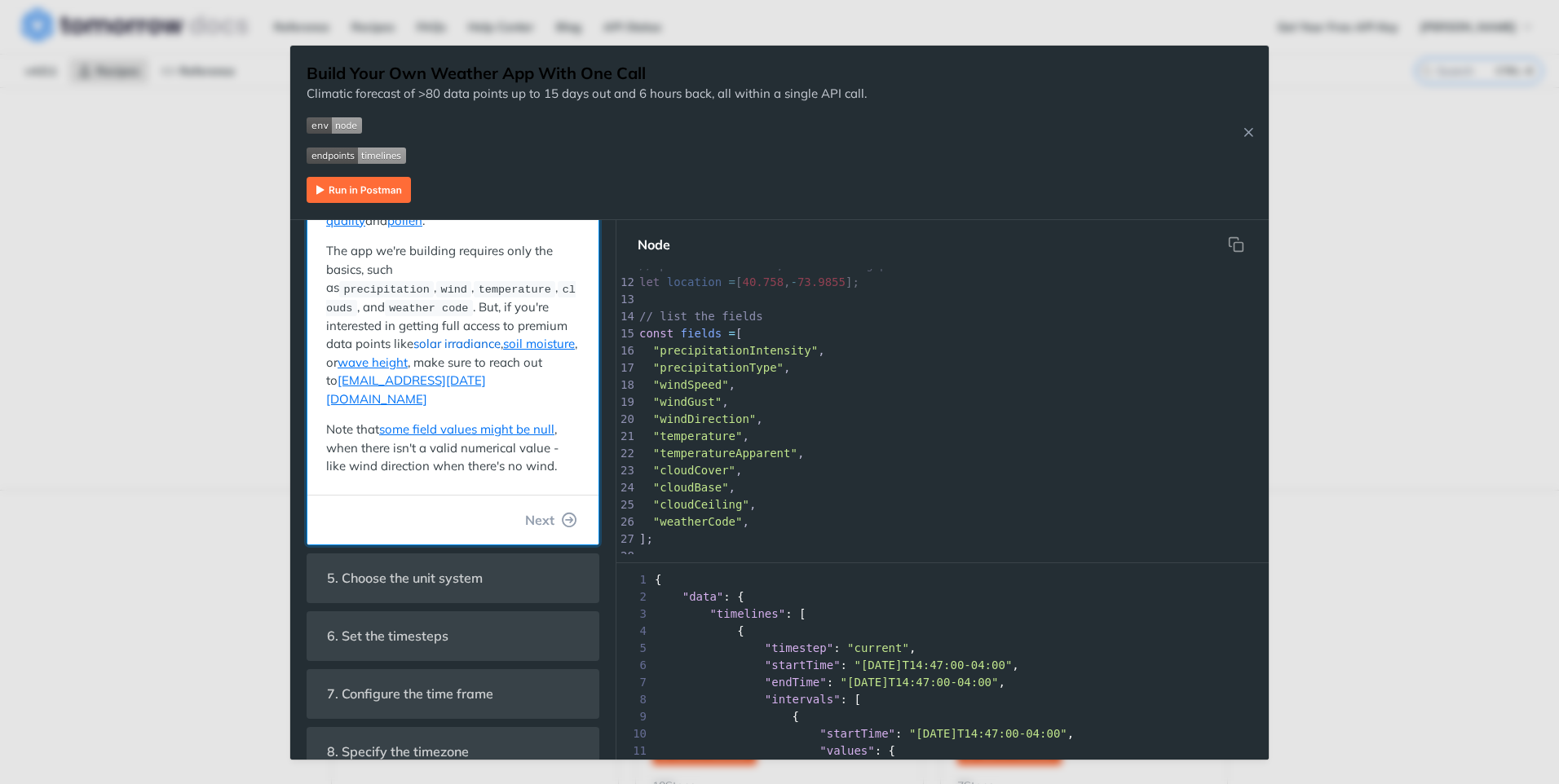
scroll to position [326, 0]
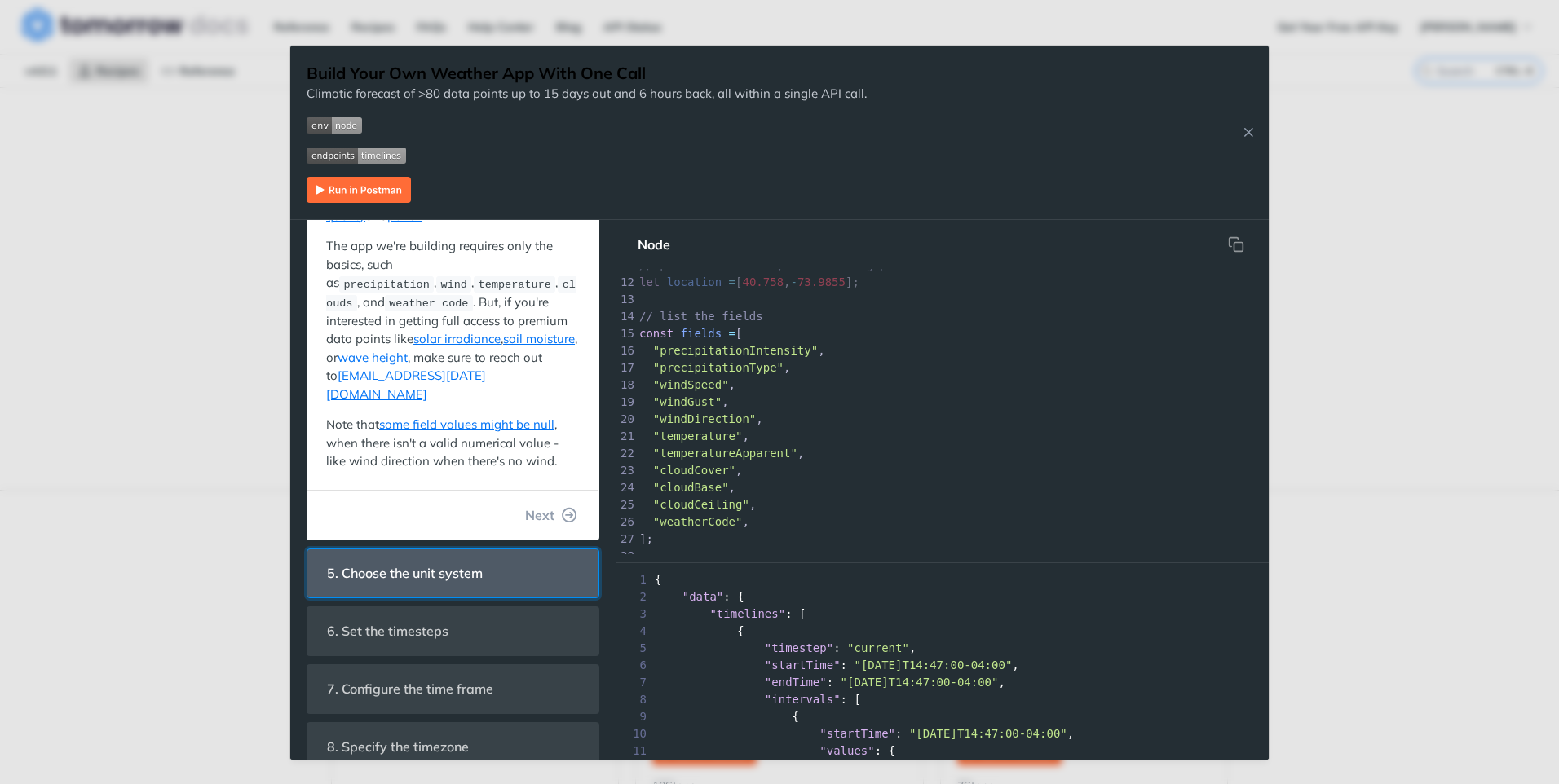
click at [525, 549] on header "5. Choose the unit system" at bounding box center [453, 572] width 291 height 48
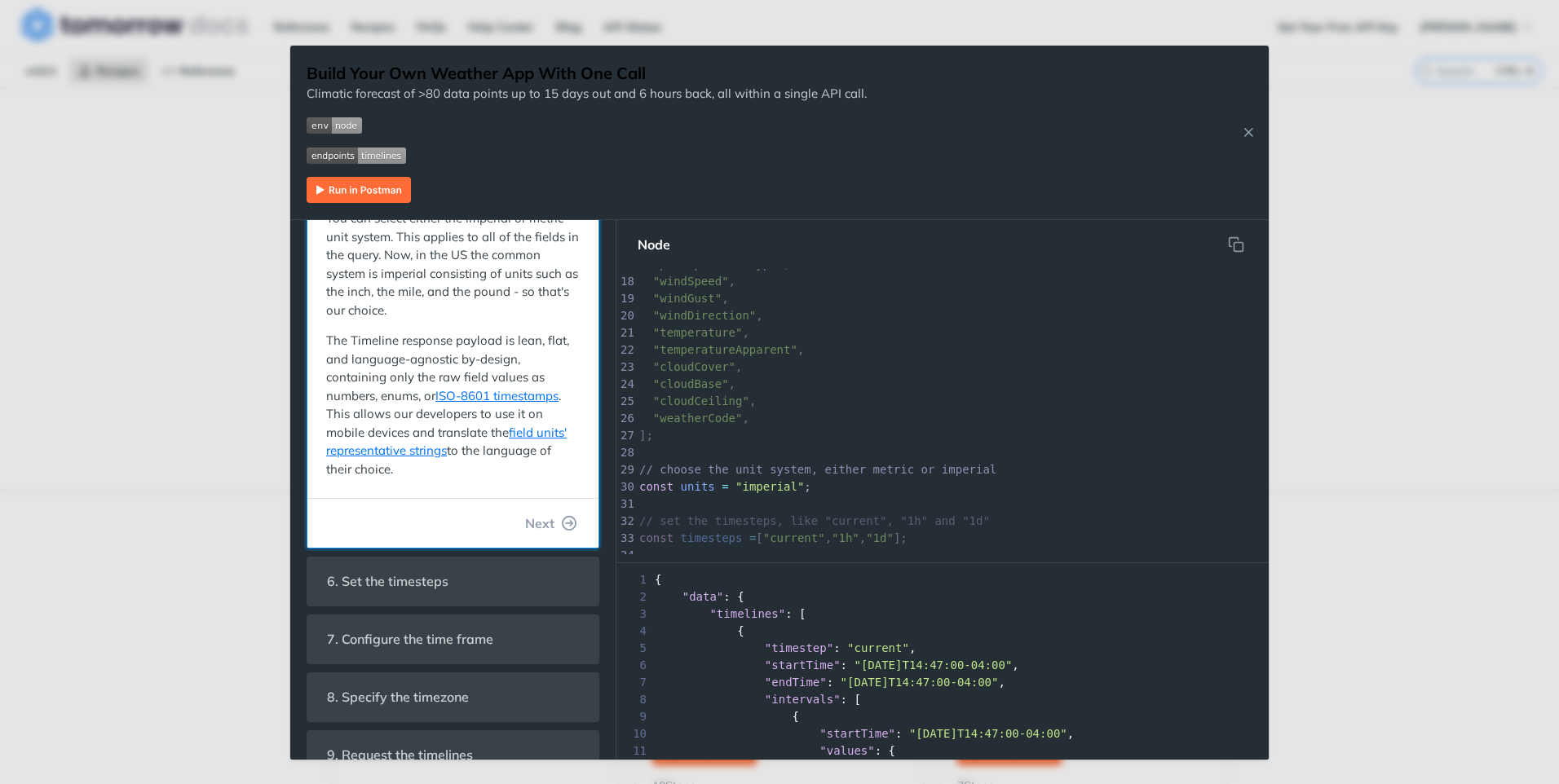
scroll to position [0, 0]
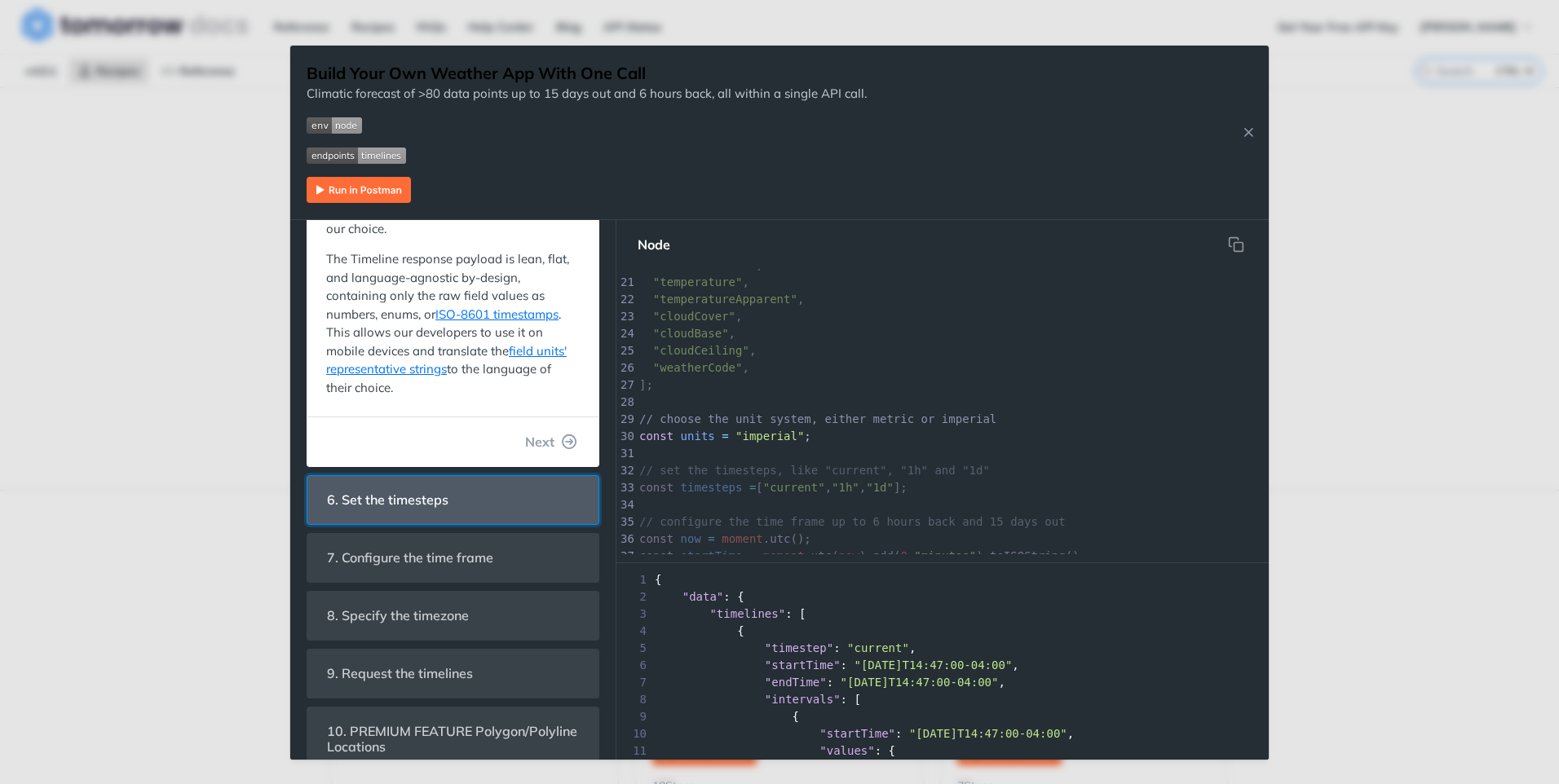
click at [490, 507] on header "6. Set the timesteps" at bounding box center [453, 499] width 291 height 48
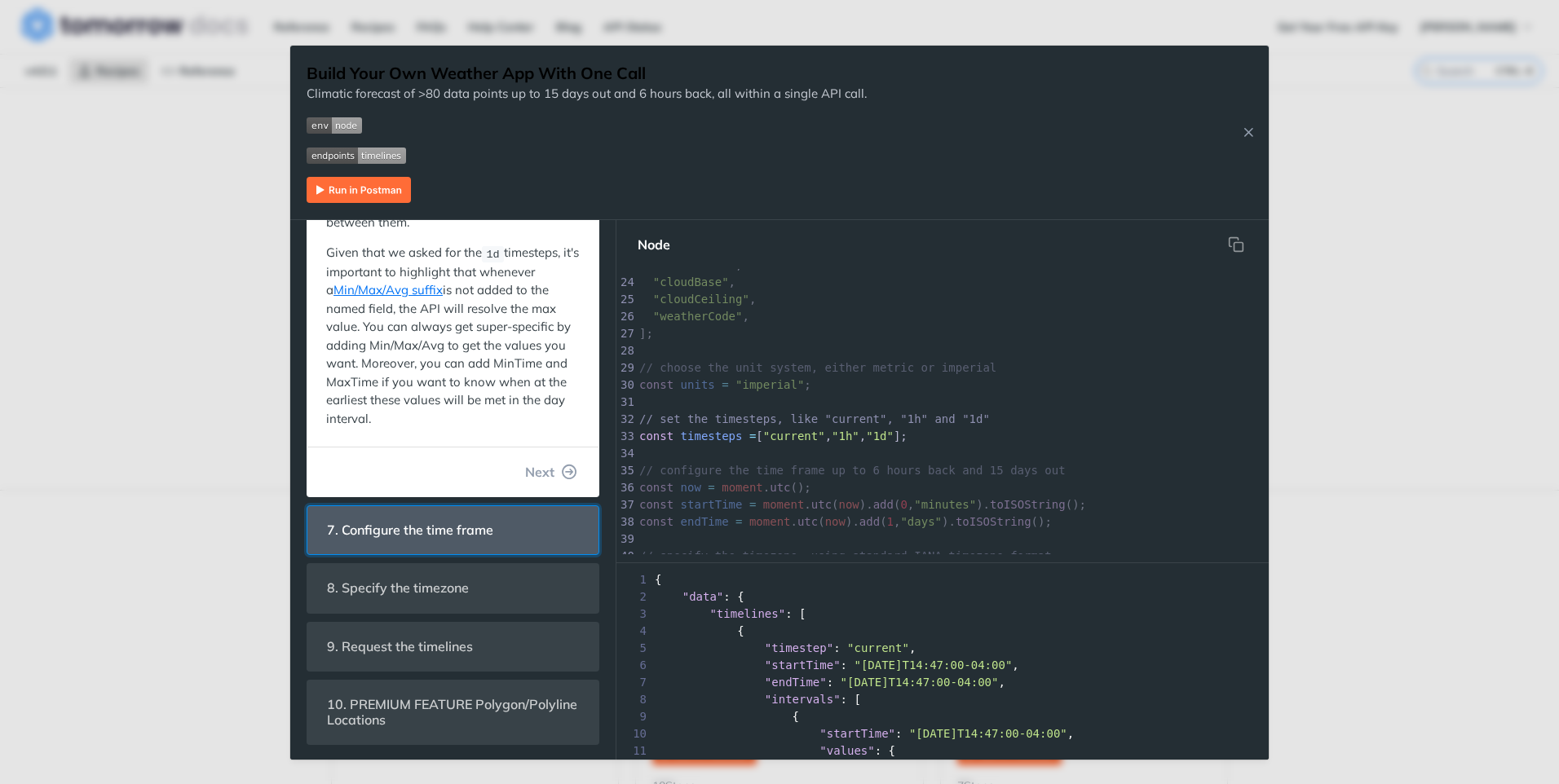
click at [464, 537] on span "7. Configure the time frame" at bounding box center [410, 530] width 189 height 32
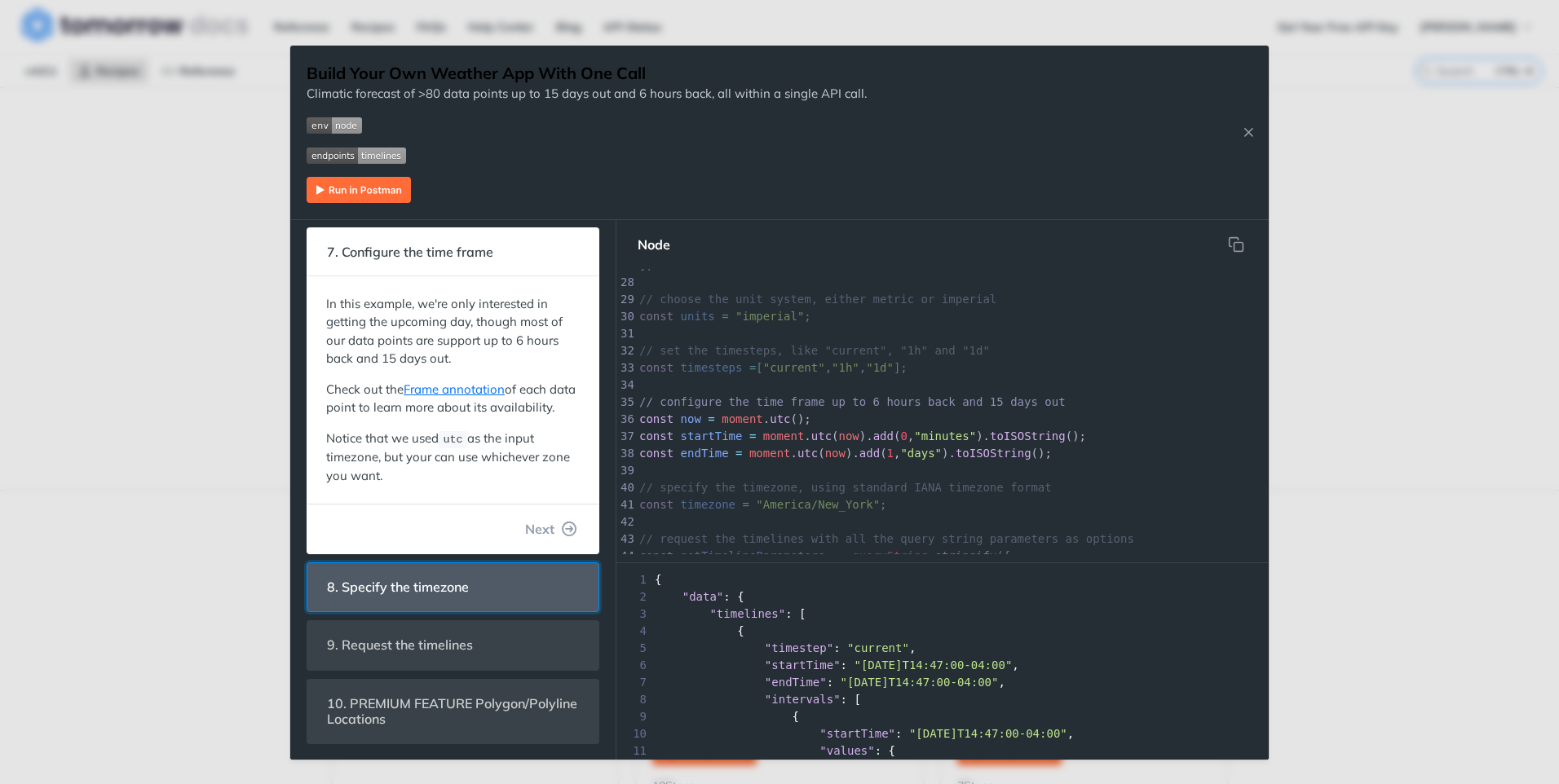
click at [489, 576] on header "8. Specify the timezone" at bounding box center [453, 587] width 291 height 48
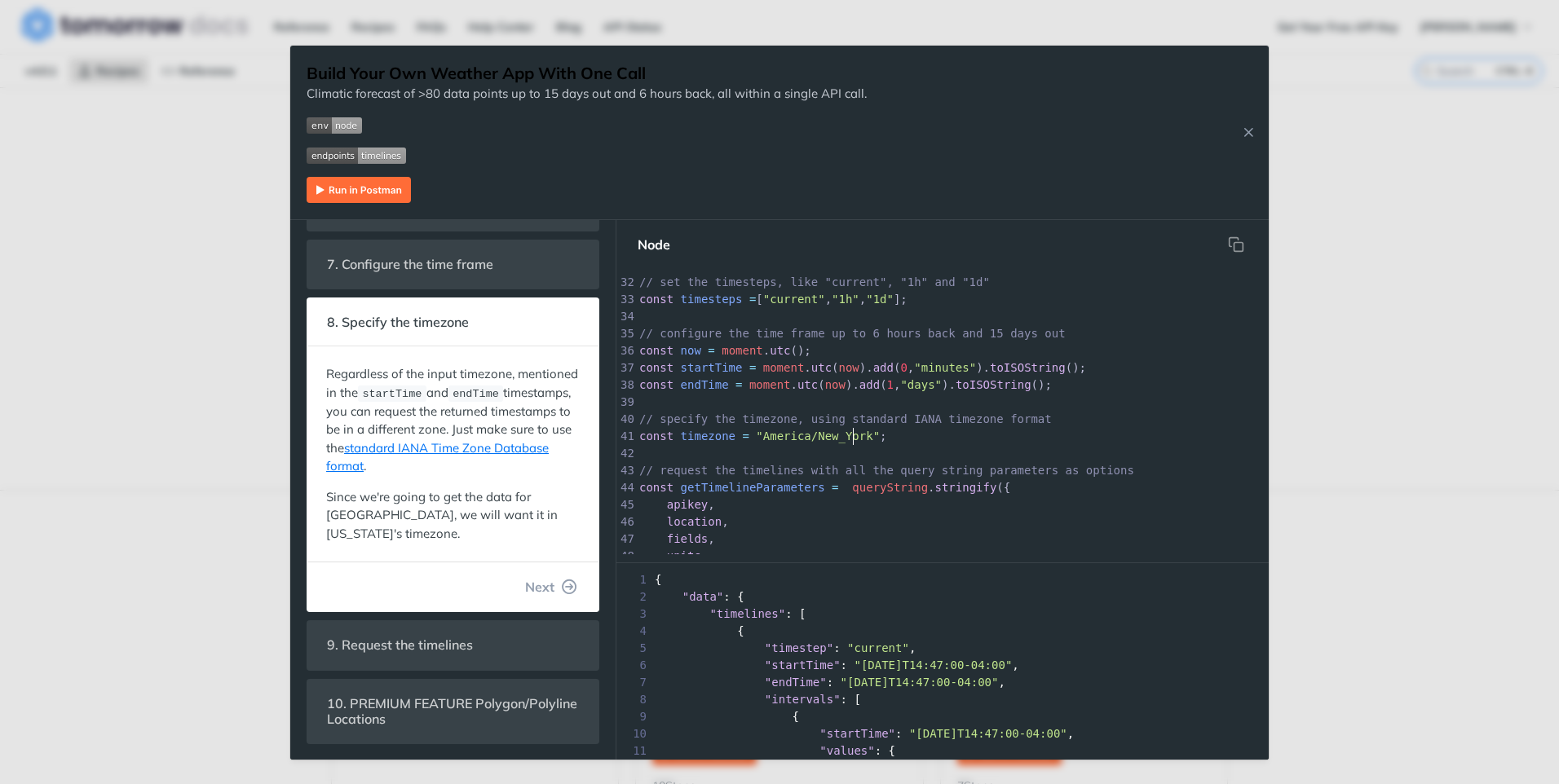
scroll to position [5, 0]
type textarea "America/New_York"
drag, startPoint x: 851, startPoint y: 435, endPoint x: 755, endPoint y: 439, distance: 96.1
click at [756, 439] on span ""America/New_York"" at bounding box center [817, 436] width 124 height 13
paste textarea
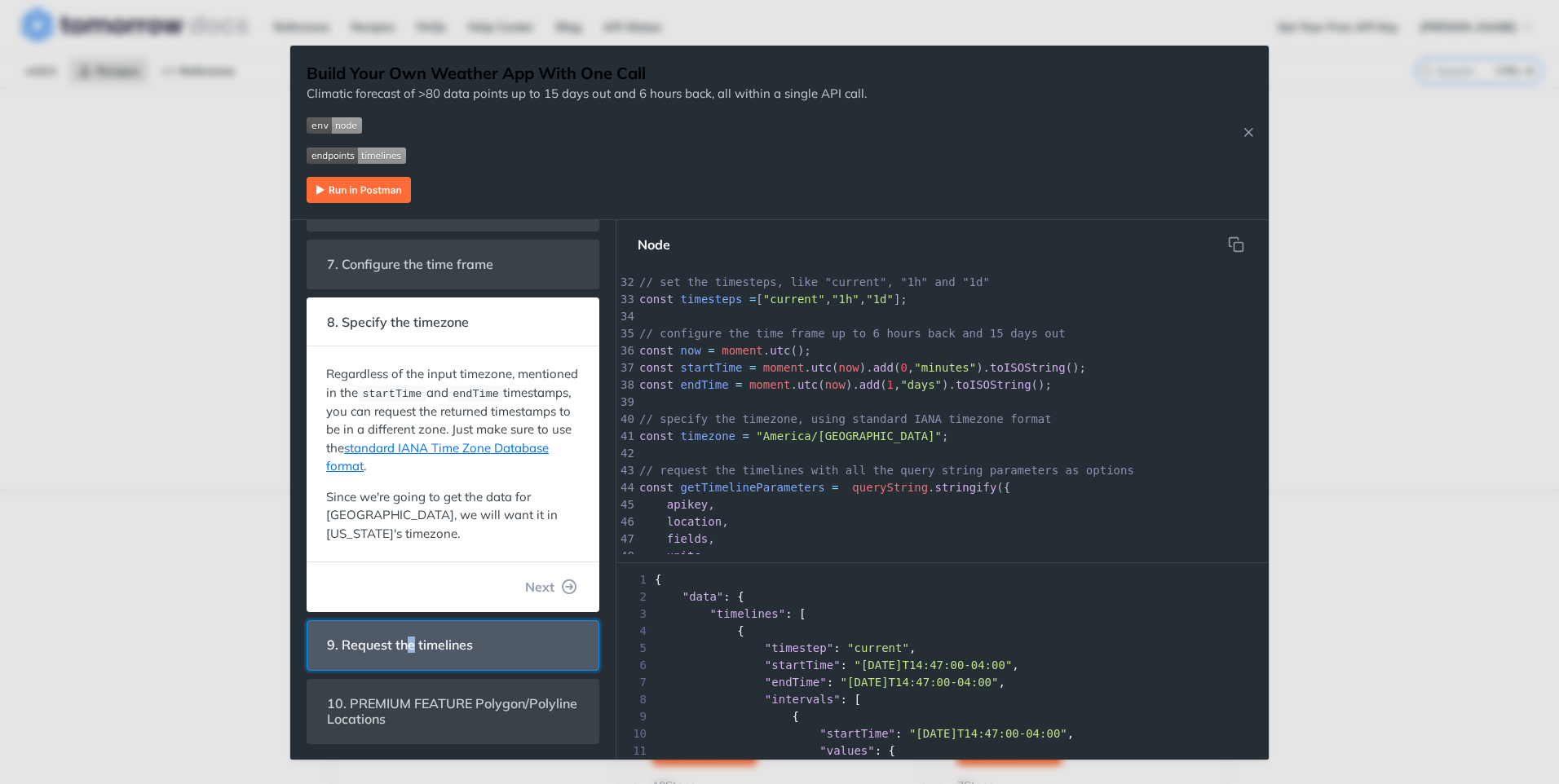
click at [411, 634] on span "9. Request the timelines" at bounding box center [399, 644] width 169 height 32
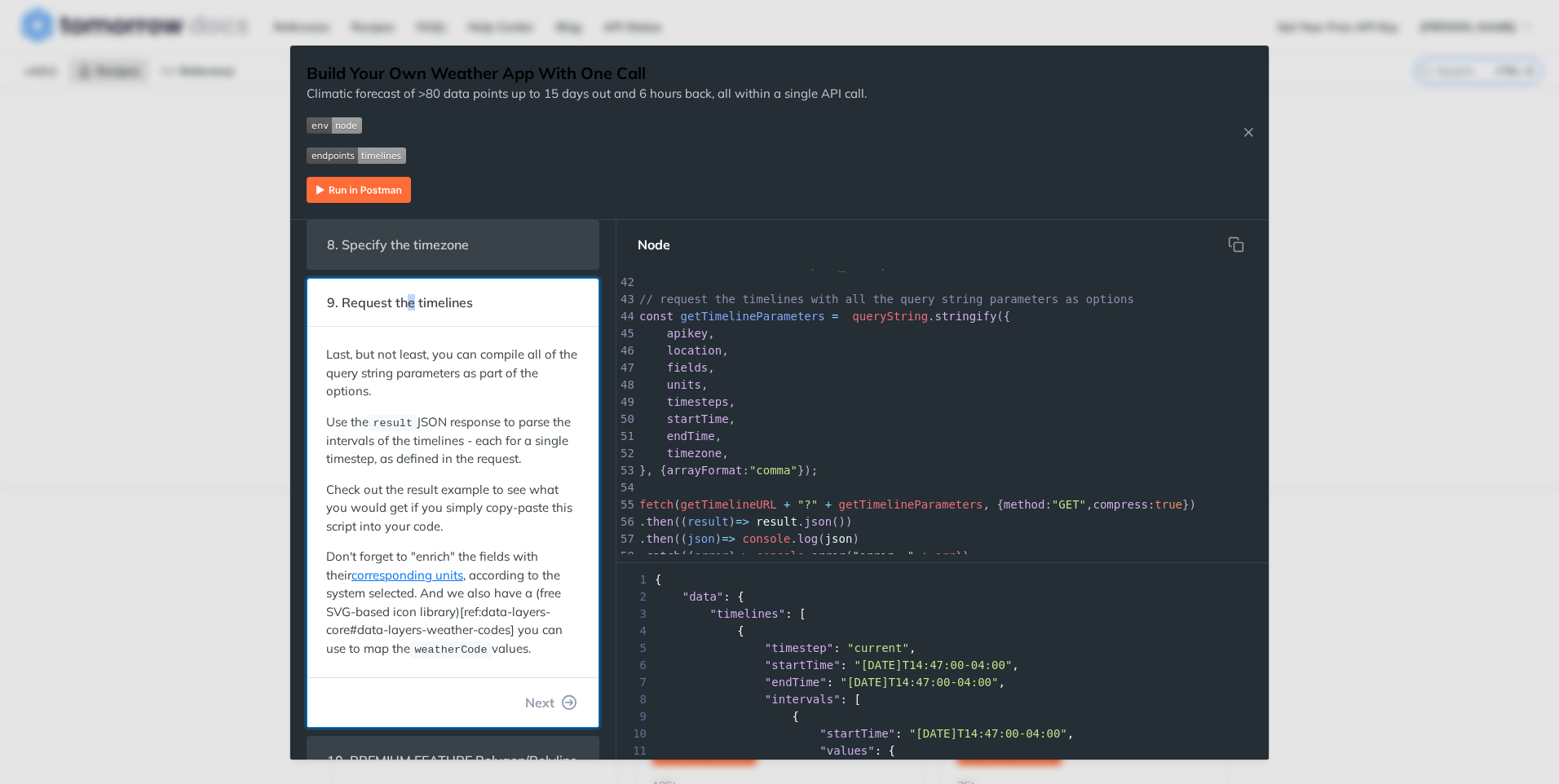
scroll to position [426, 0]
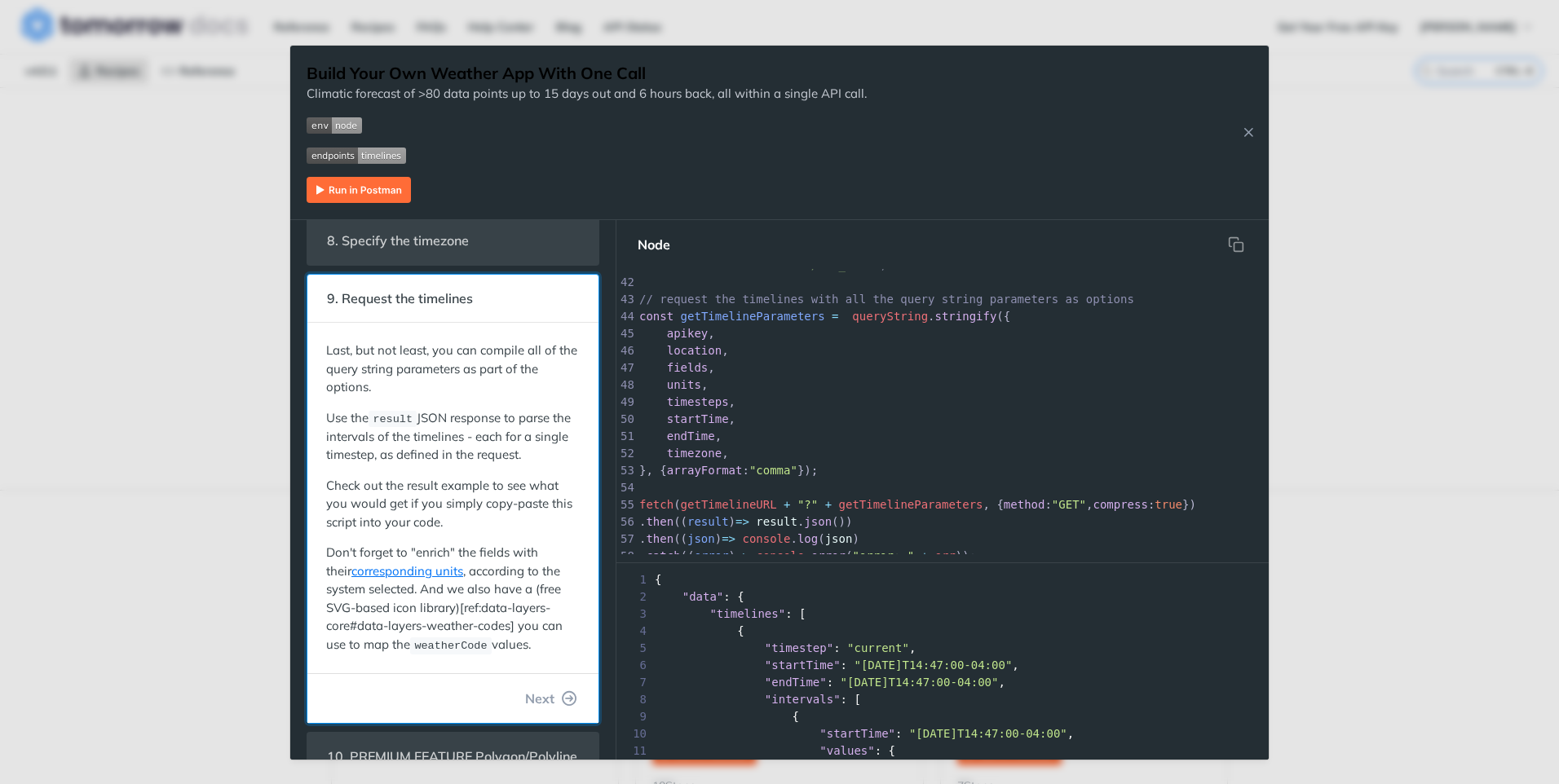
click at [503, 396] on p "Last, but not least, you can compile all of the query string parameters as part…" at bounding box center [453, 369] width 253 height 55
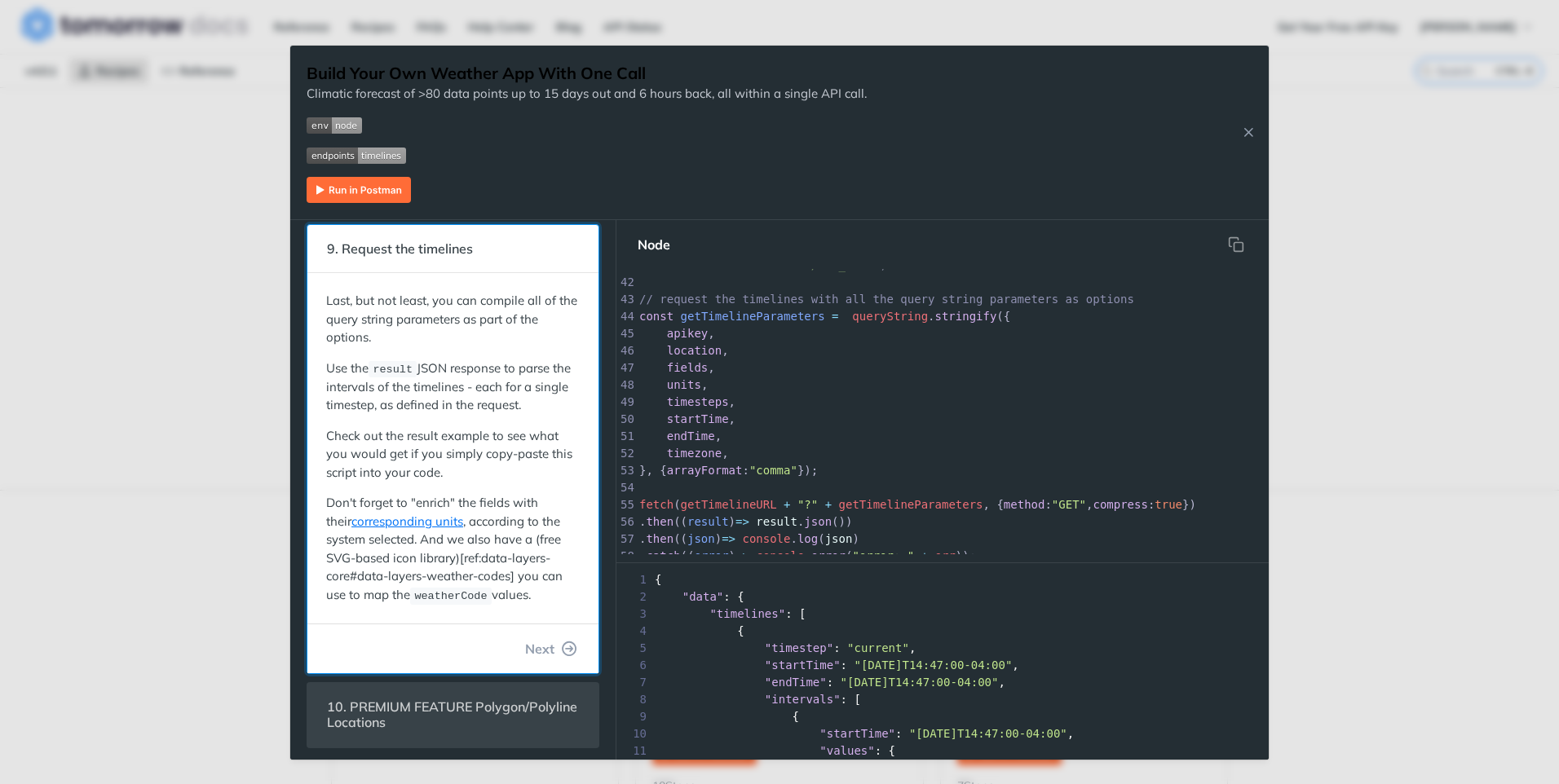
scroll to position [479, 0]
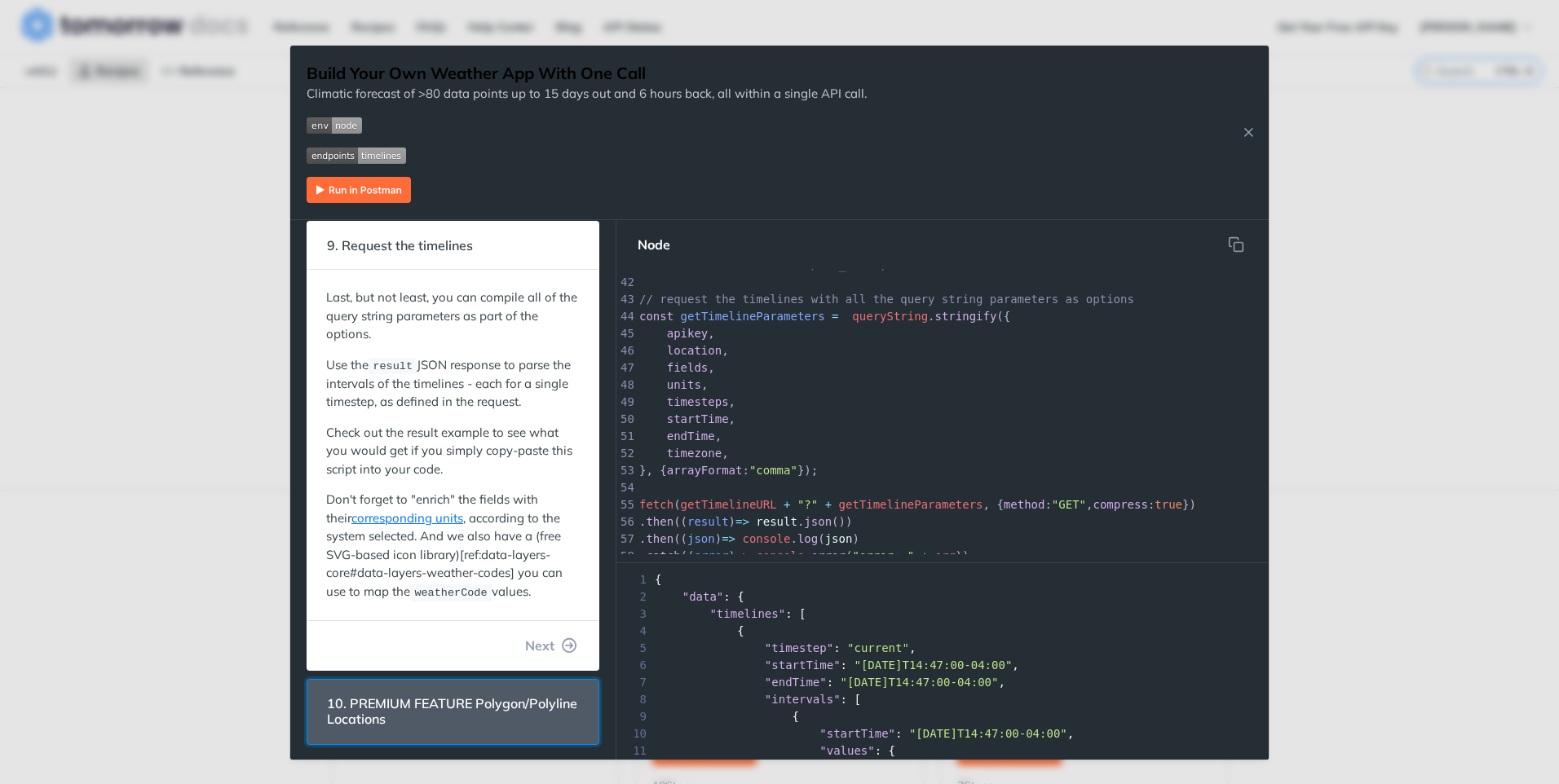
click at [467, 702] on span "10. PREMIUM FEATURE Polygon/Polyline Locations" at bounding box center [453, 711] width 275 height 47
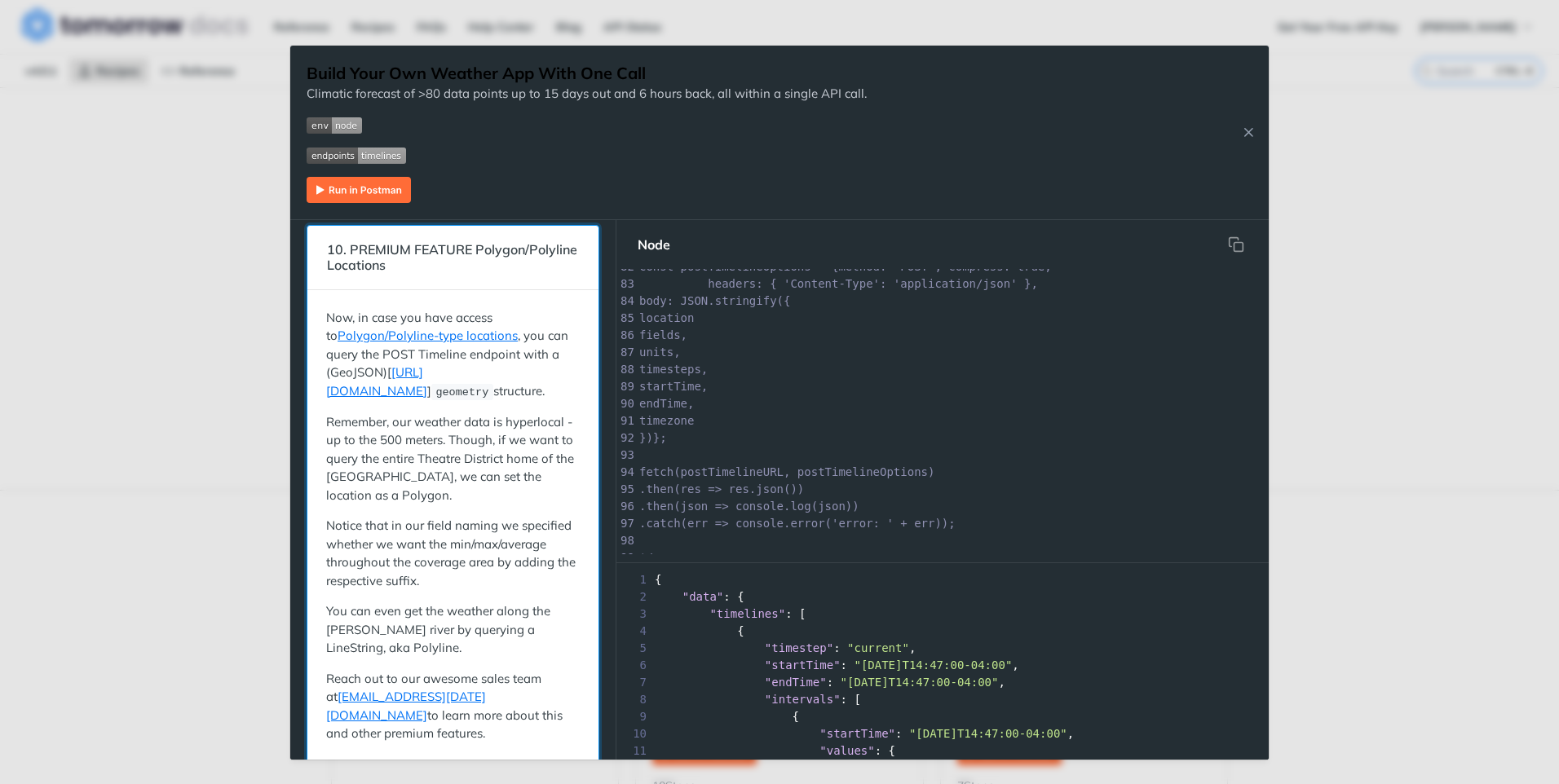
scroll to position [1424, 0]
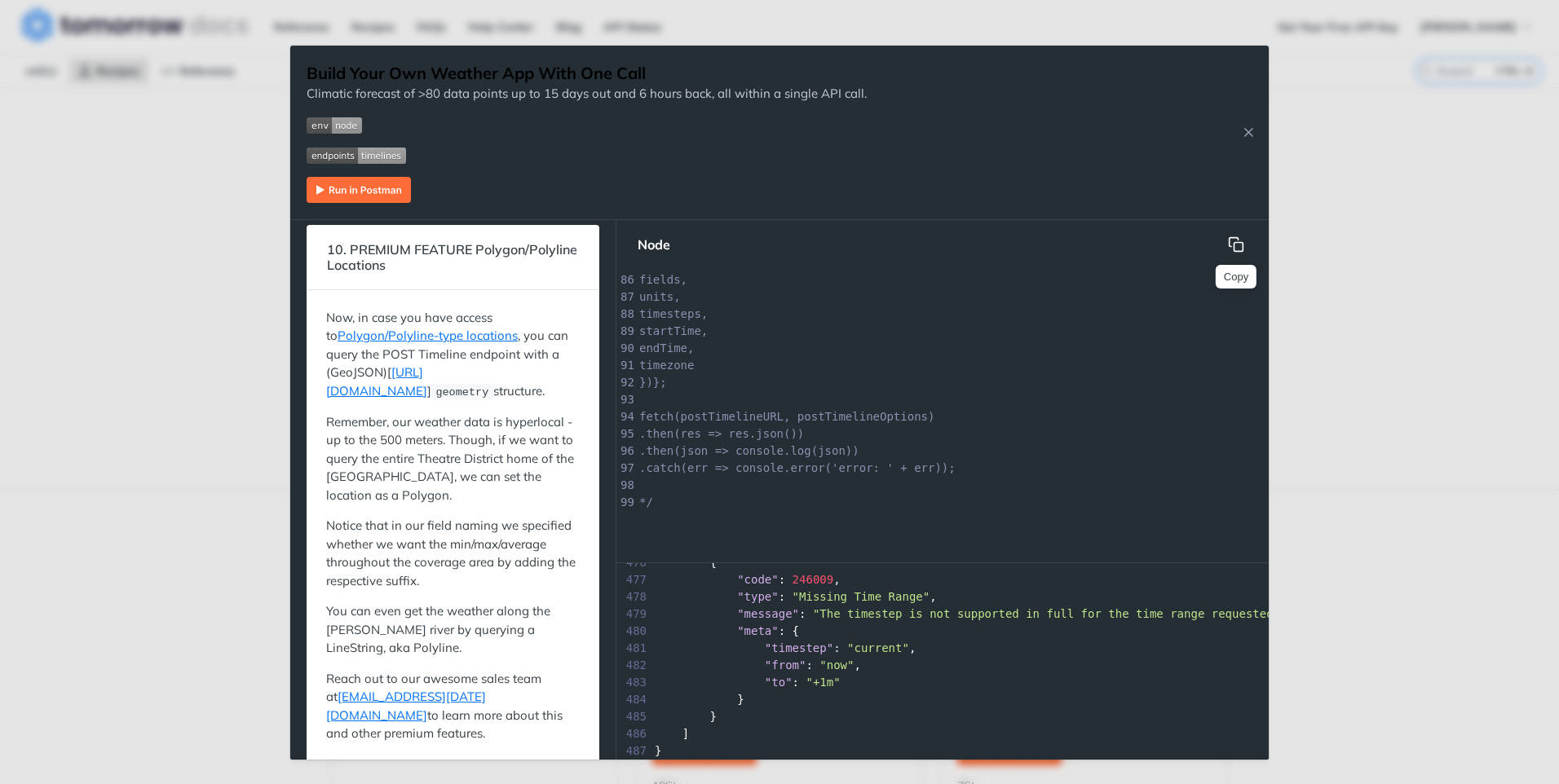
click at [1231, 248] on icon "hidden" at bounding box center [1236, 244] width 16 height 16
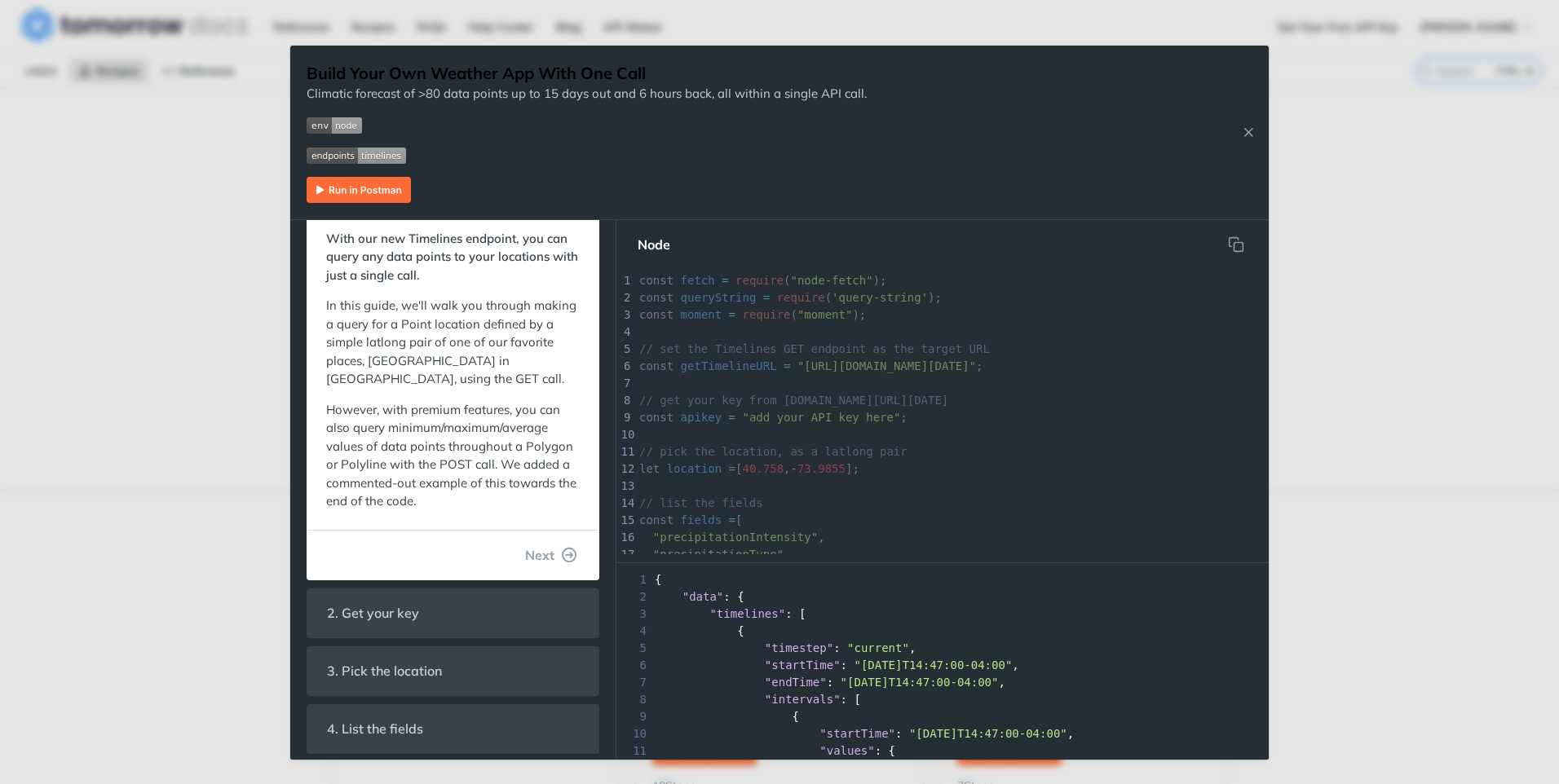
scroll to position [81, 0]
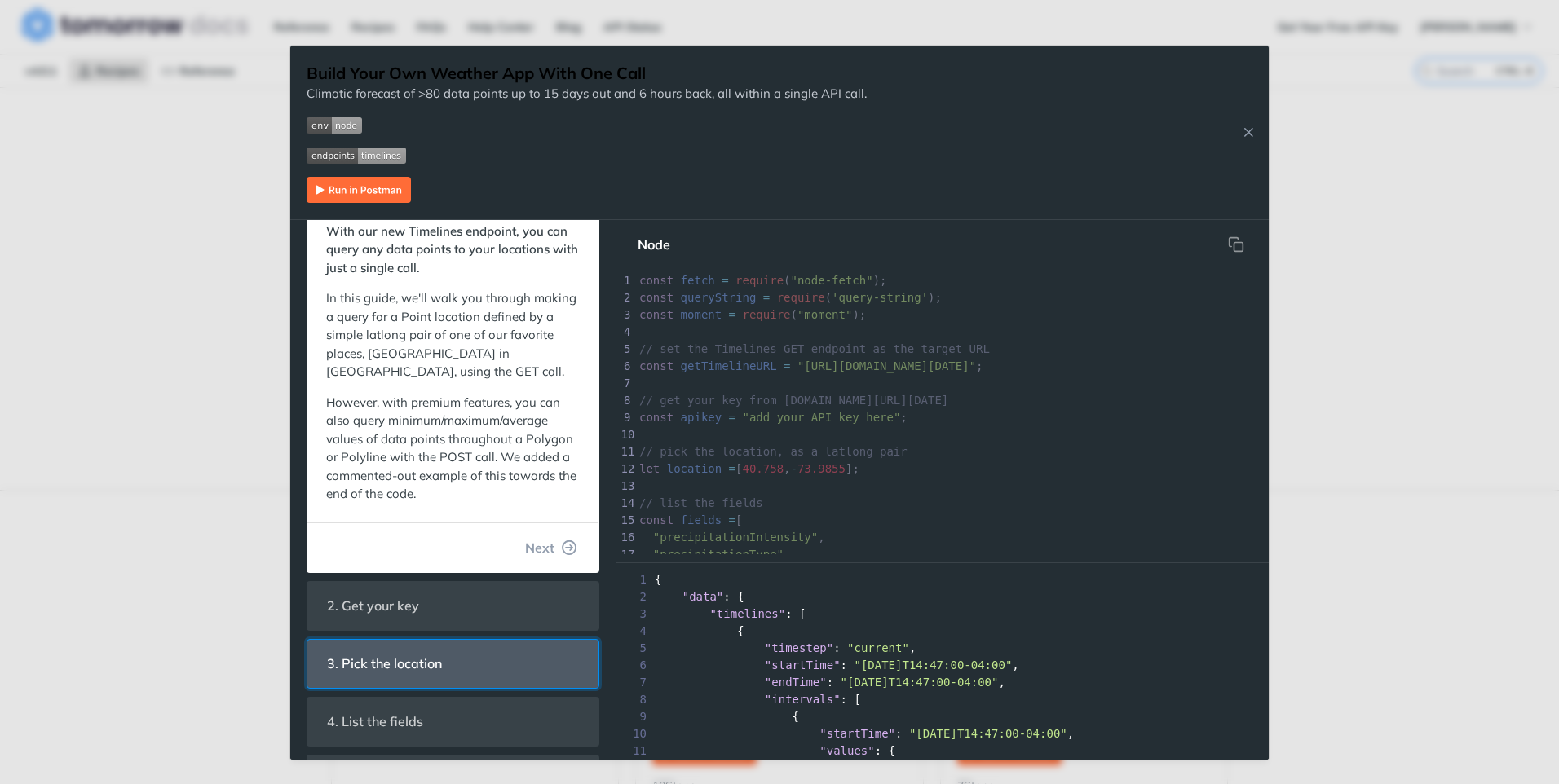
click at [408, 650] on span "3. Pick the location" at bounding box center [384, 663] width 138 height 32
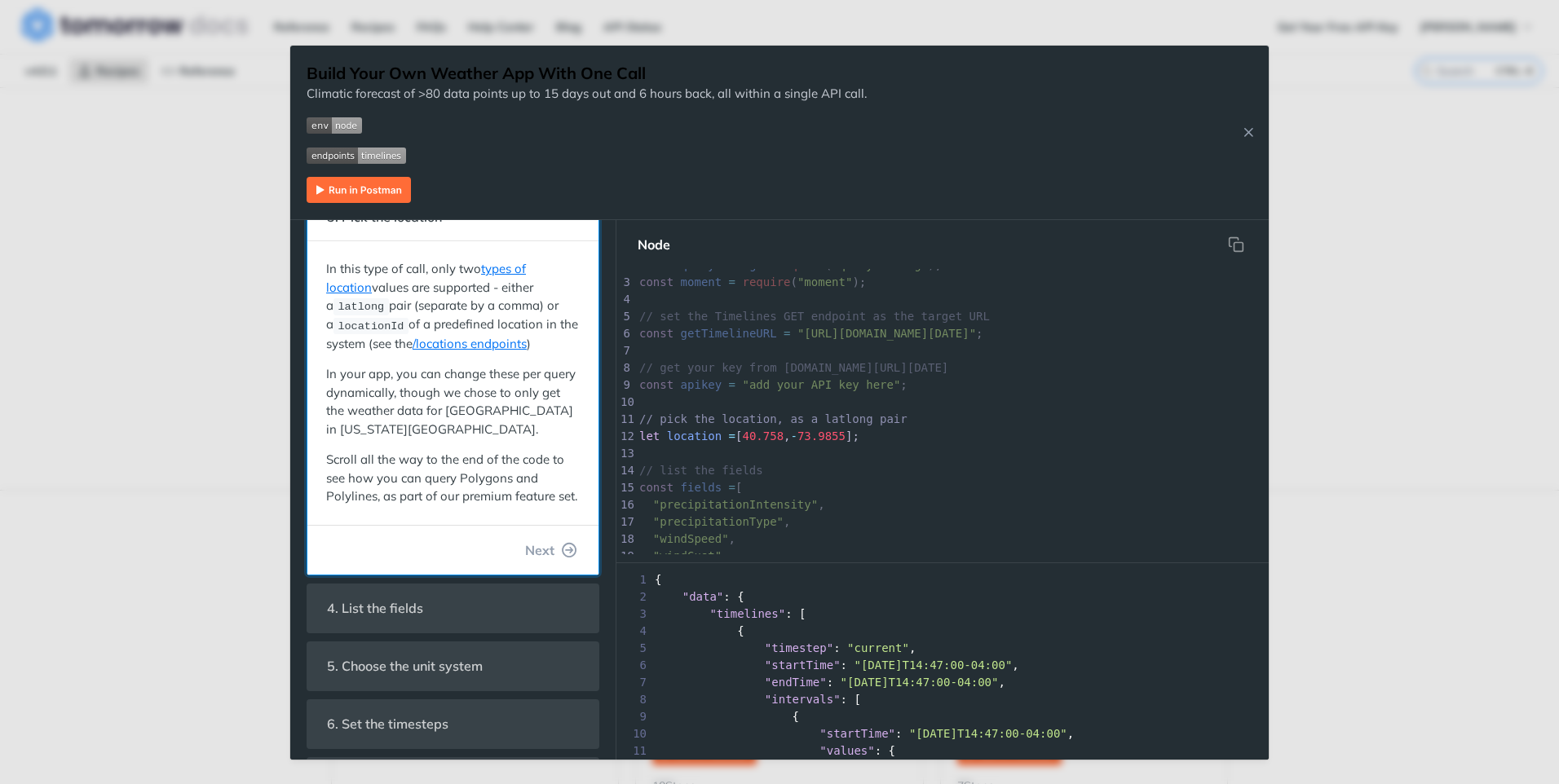
scroll to position [163, 0]
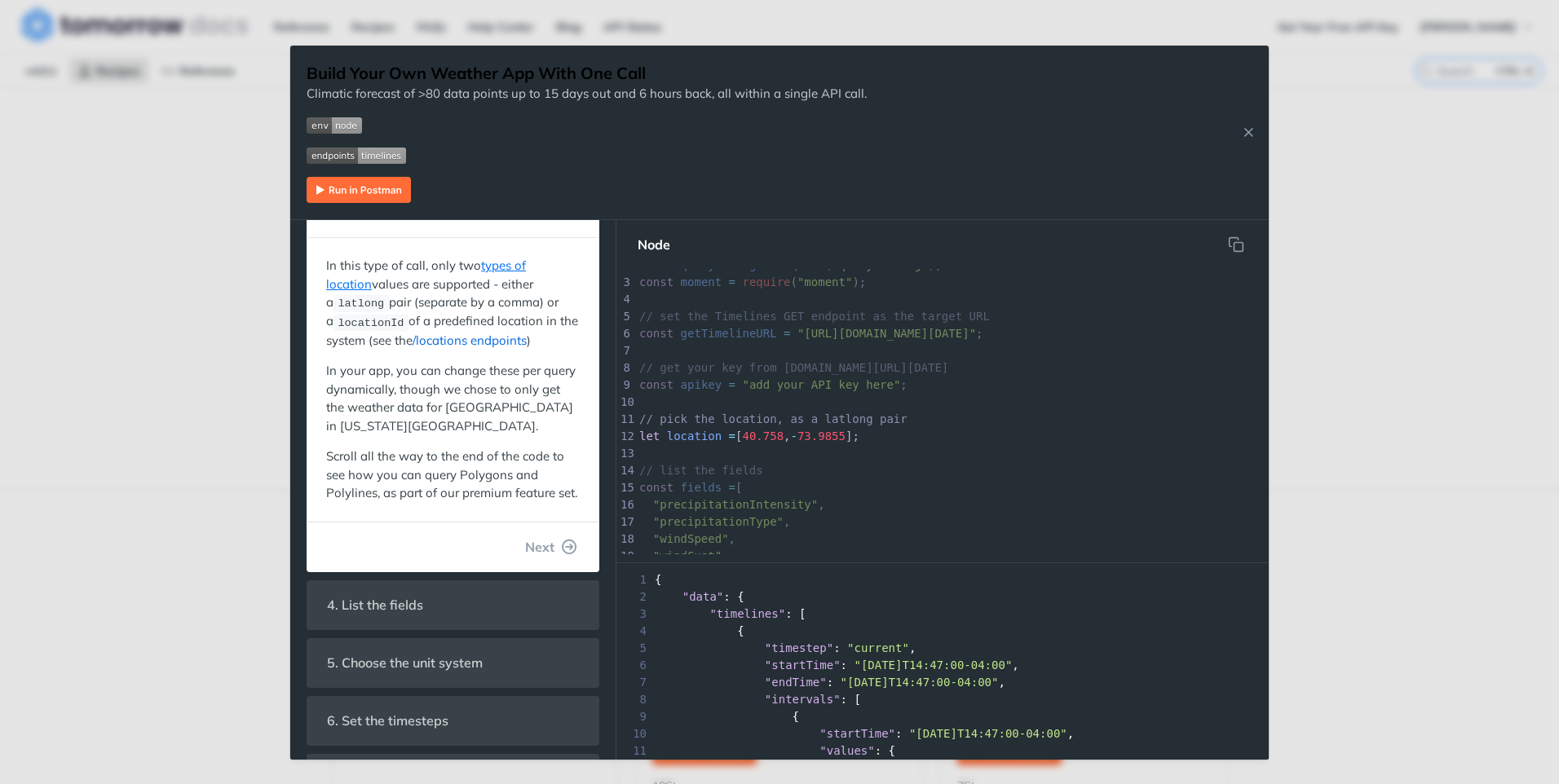
click at [476, 339] on link "/locations endpoints" at bounding box center [470, 340] width 115 height 15
click at [503, 267] on link "types of location" at bounding box center [426, 275] width 200 height 34
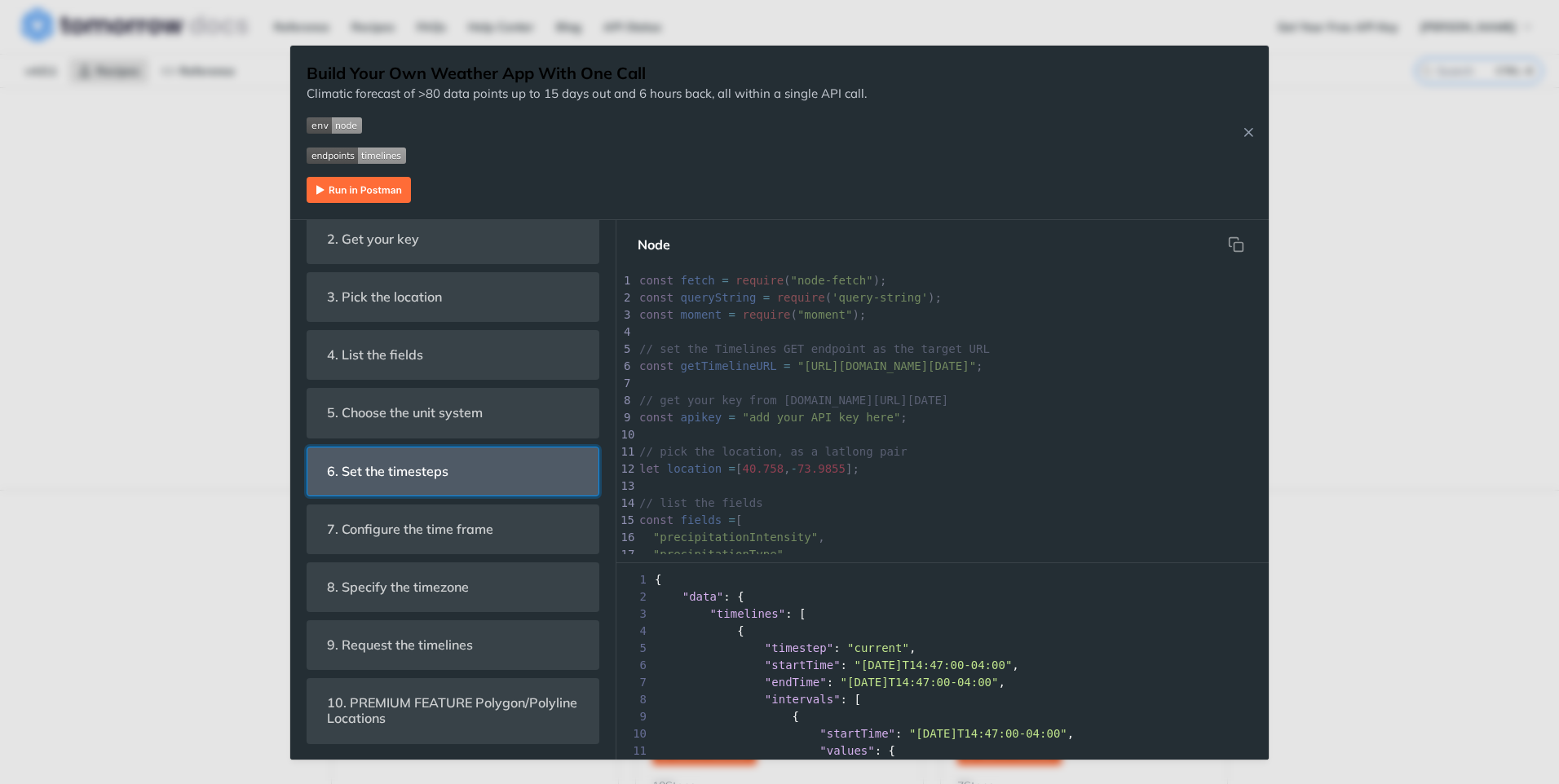
click at [438, 478] on span "6. Set the timesteps" at bounding box center [388, 470] width 144 height 32
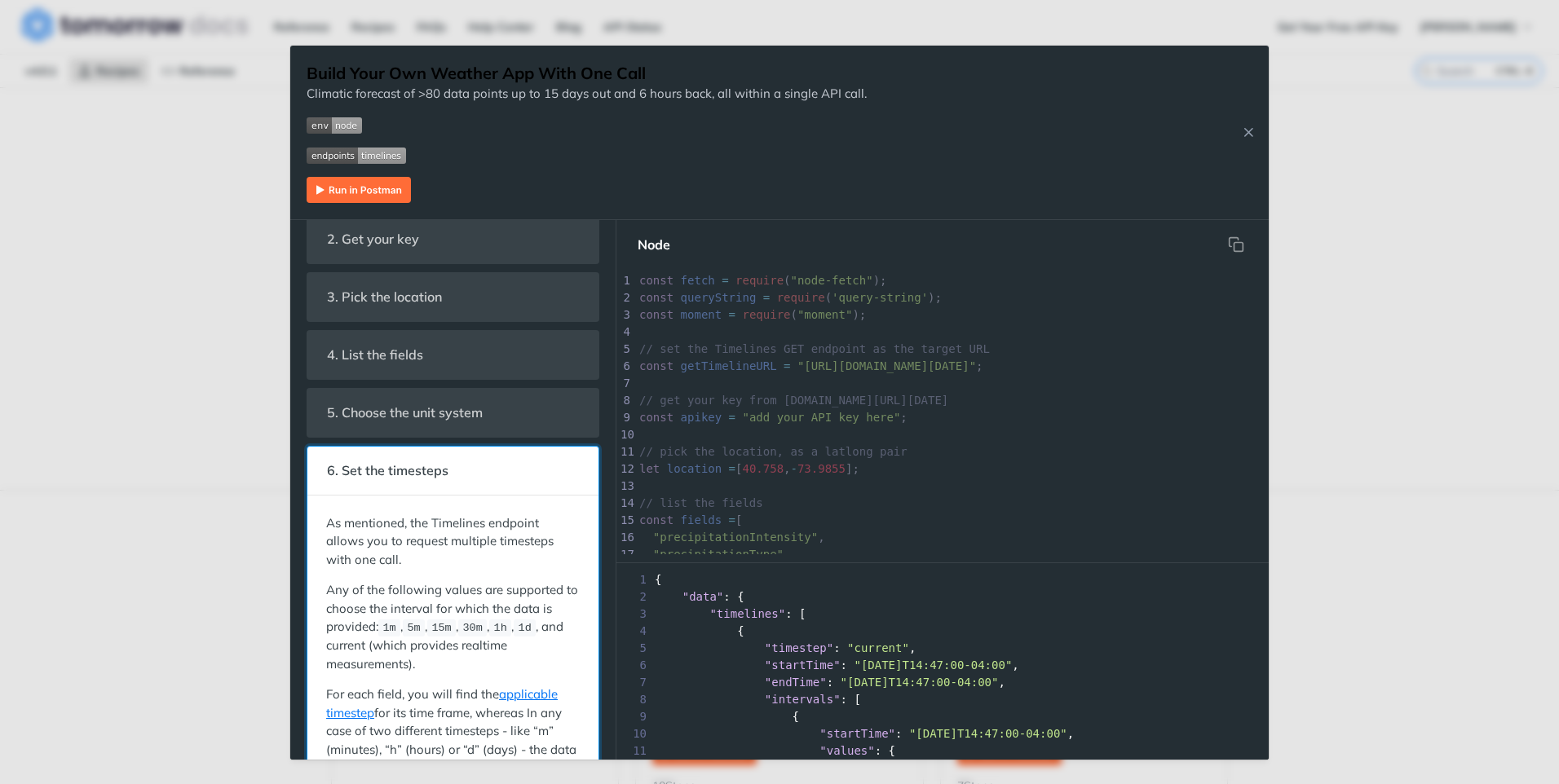
scroll to position [392, 0]
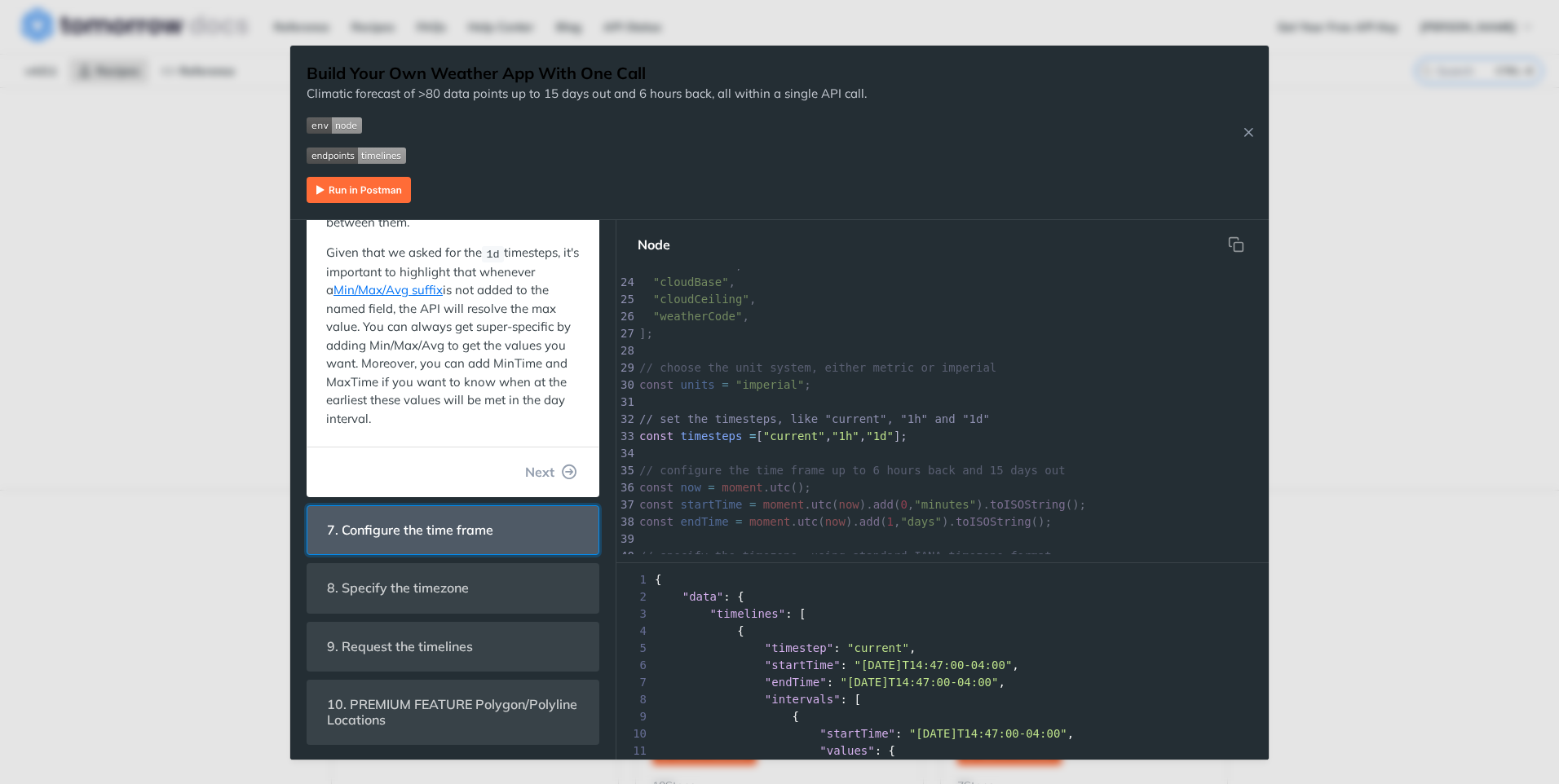
click at [438, 515] on span "7. Configure the time frame" at bounding box center [410, 530] width 189 height 32
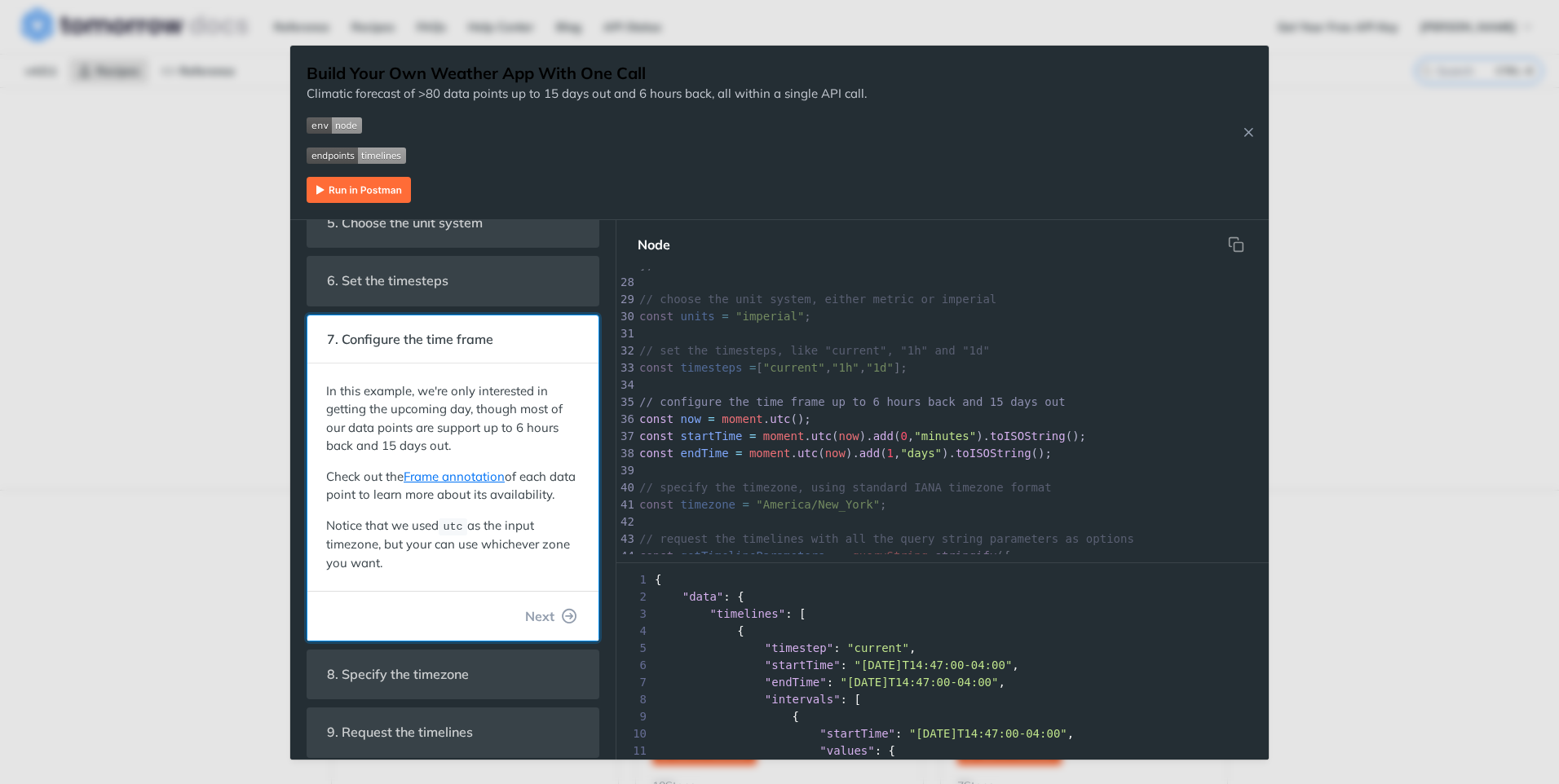
scroll to position [212, 0]
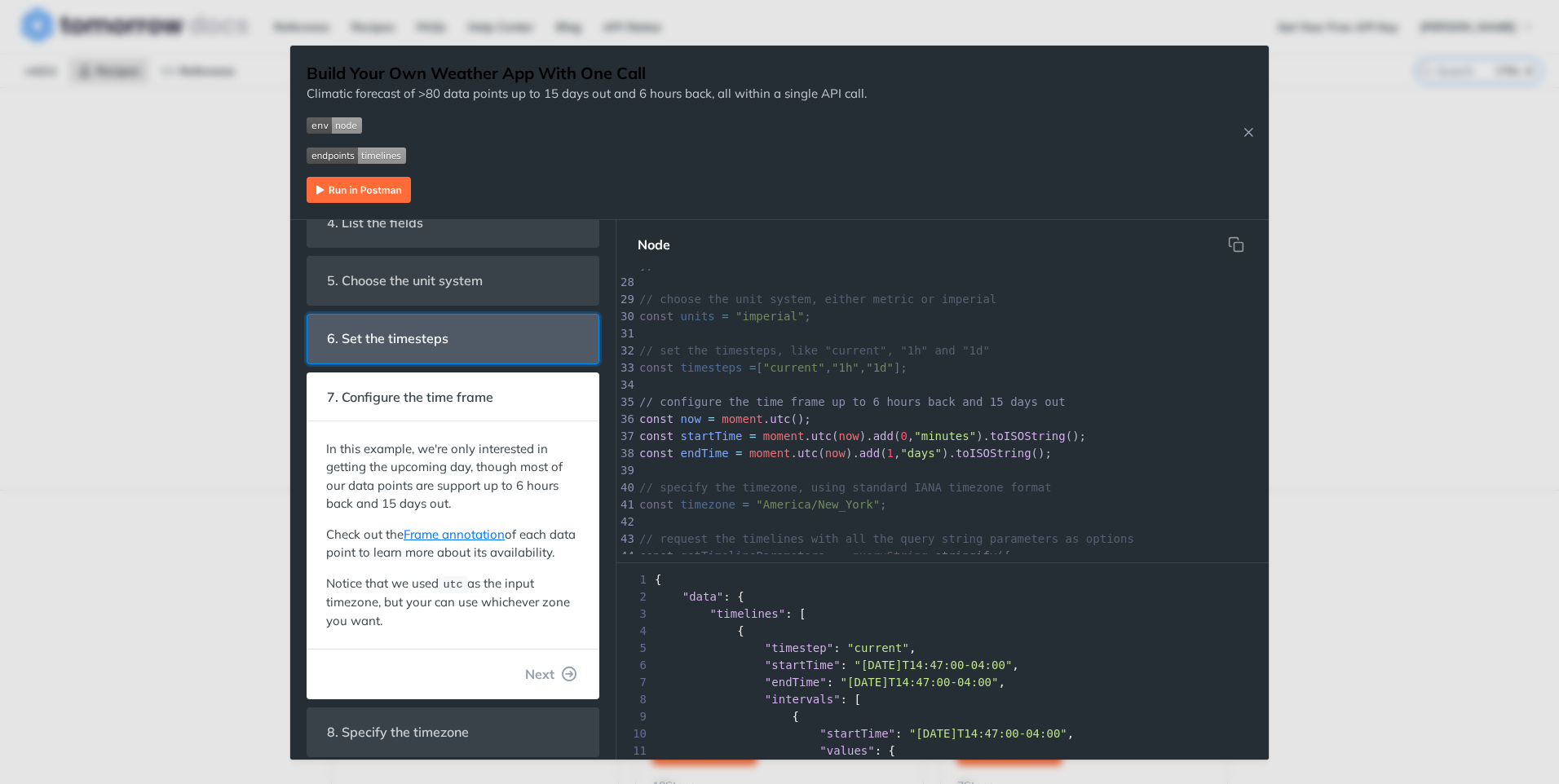
click at [461, 336] on header "6. Set the timesteps" at bounding box center [453, 338] width 291 height 48
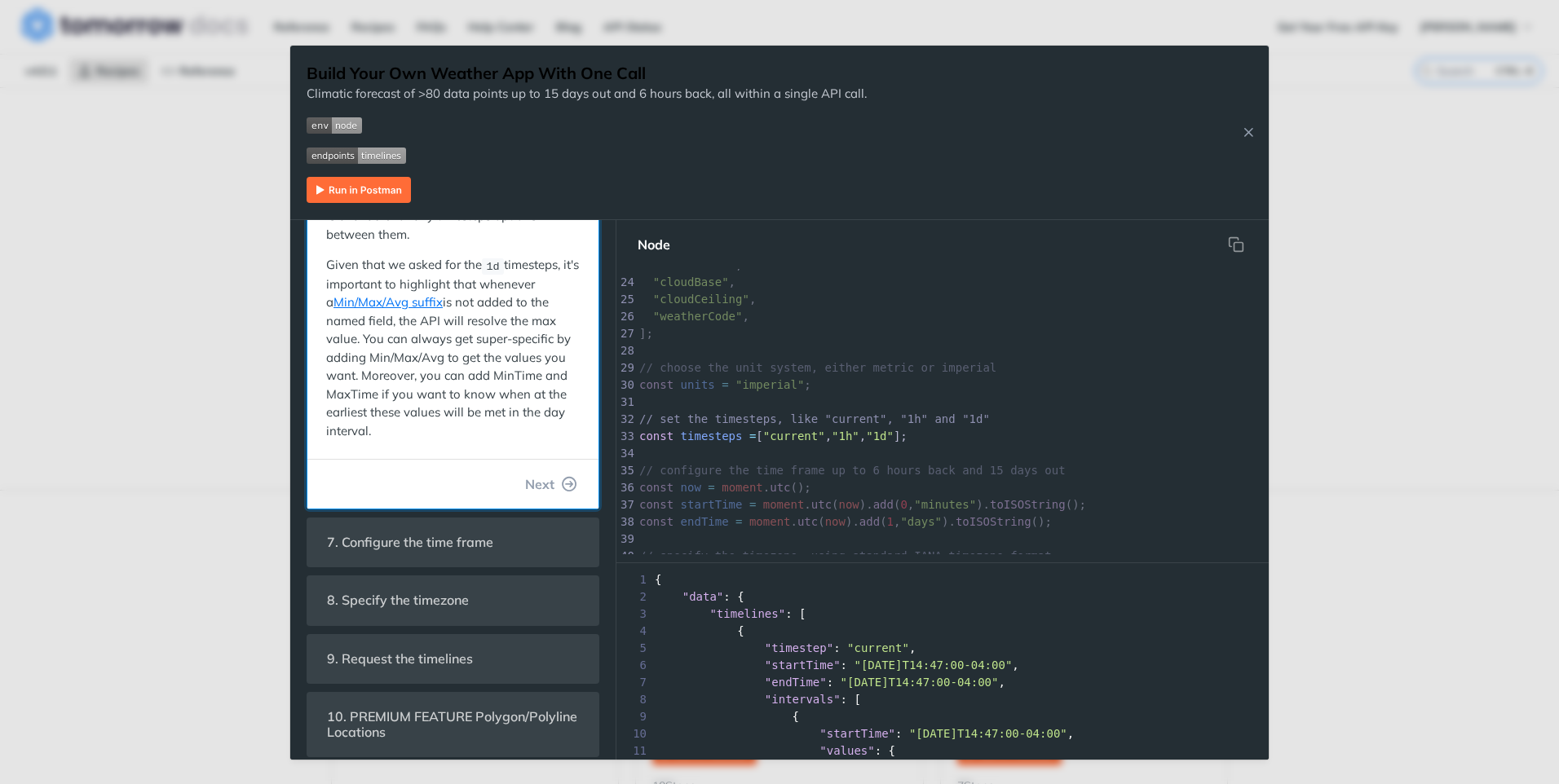
scroll to position [643, 0]
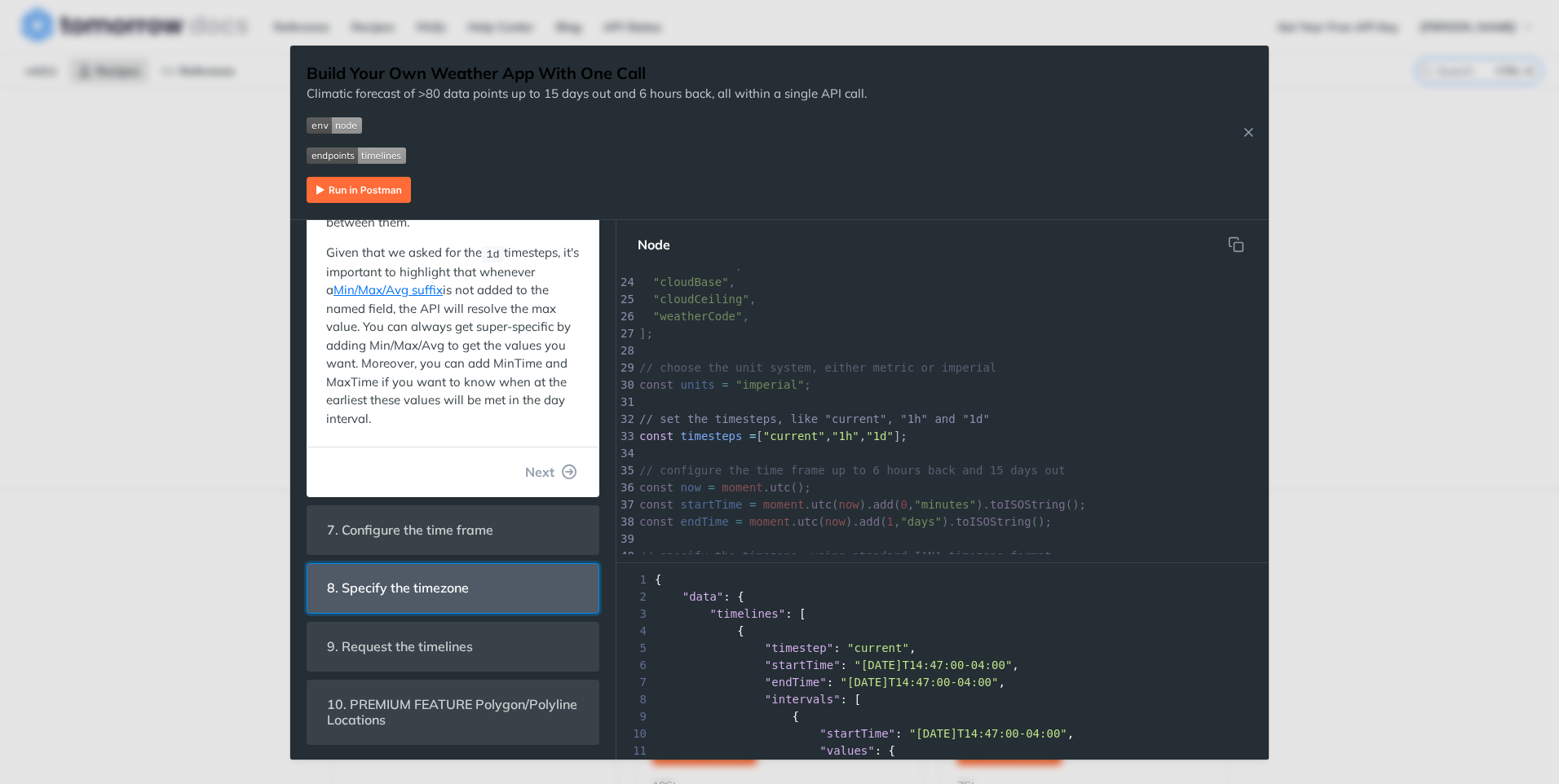
click at [426, 585] on span "8. Specify the timezone" at bounding box center [398, 588] width 165 height 32
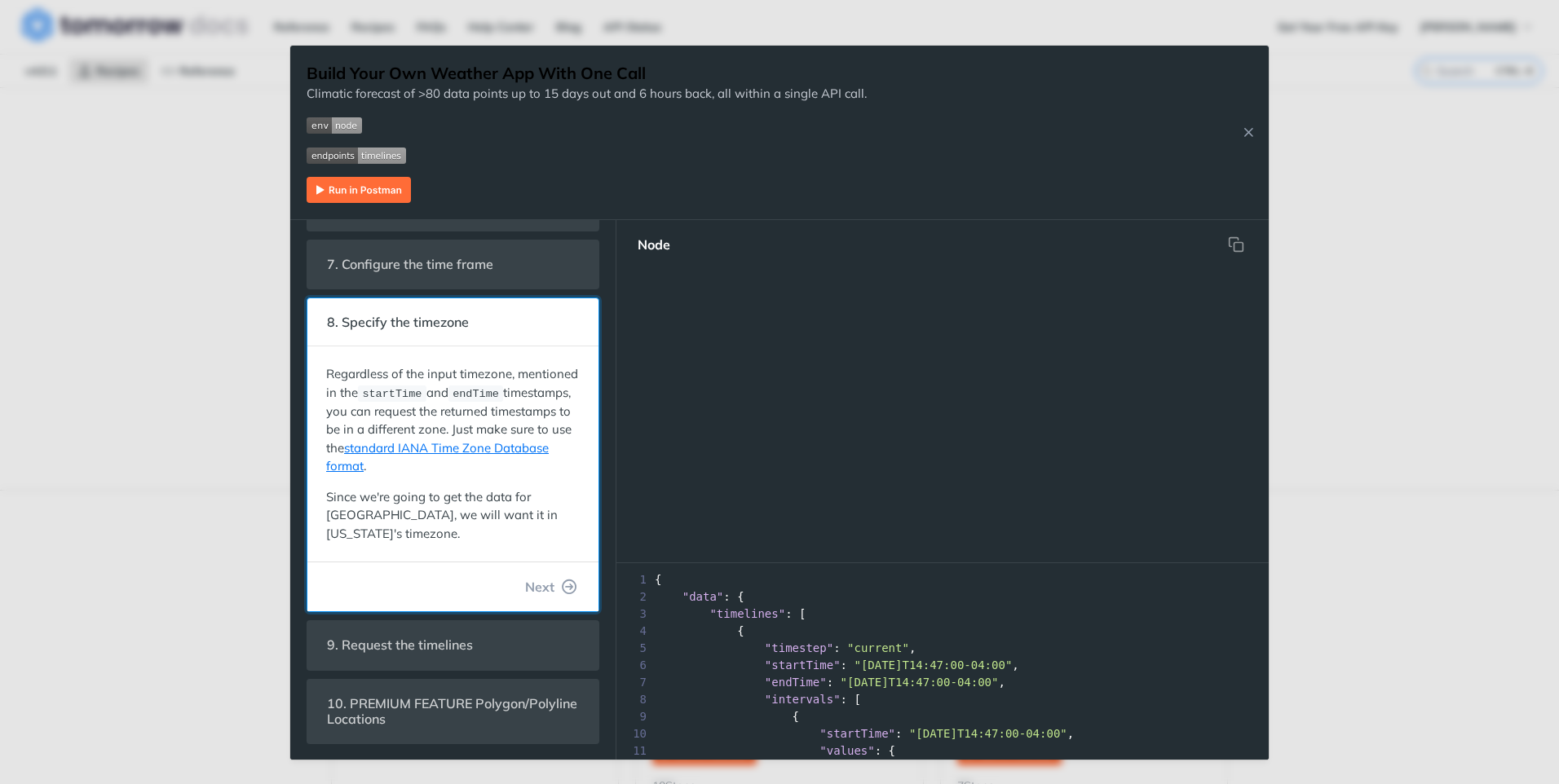
scroll to position [529, 0]
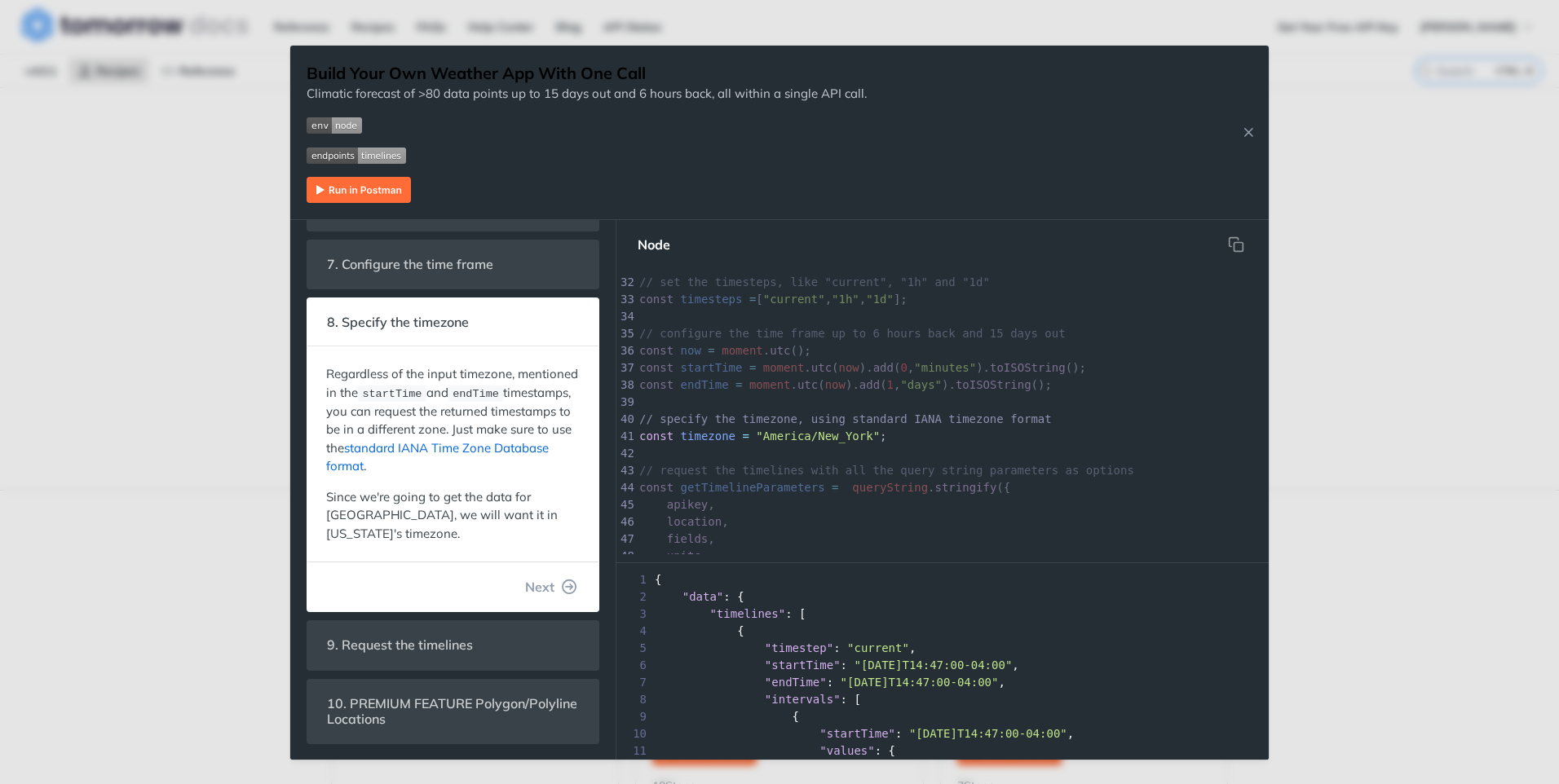
click at [505, 446] on link "standard IANA Time Zone Database format" at bounding box center [437, 457] width 223 height 34
click at [504, 446] on link "standard IANA Time Zone Database format" at bounding box center [437, 457] width 223 height 34
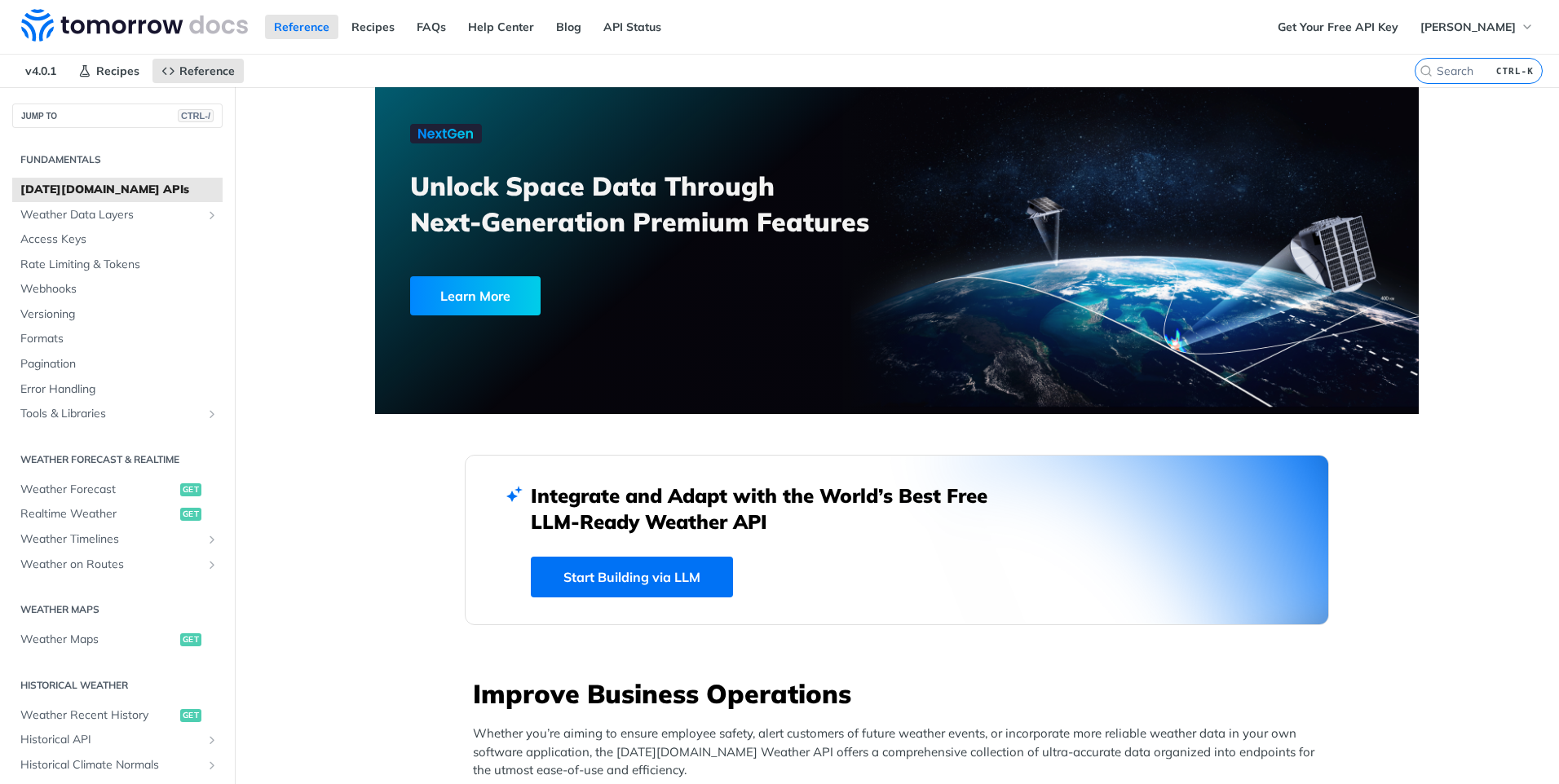
click at [673, 583] on link "Start Building via LLM" at bounding box center [632, 577] width 202 height 41
